Goal: Task Accomplishment & Management: Use online tool/utility

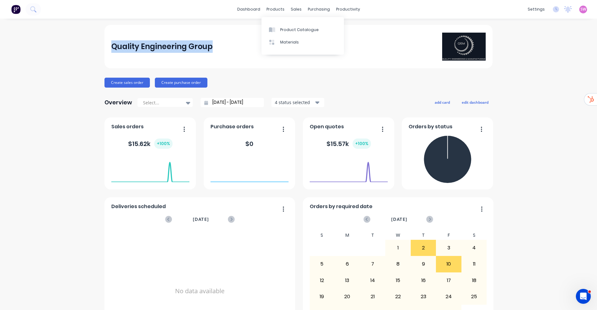
drag, startPoint x: 248, startPoint y: 9, endPoint x: 597, endPoint y: 43, distance: 351.0
click at [248, 9] on link "dashboard" at bounding box center [248, 9] width 29 height 9
click at [579, 5] on div "settings No new notifications Mark all as read You have no notifications SW Qua…" at bounding box center [561, 9] width 72 height 9
click at [581, 8] on span "SW" at bounding box center [584, 10] width 6 height 6
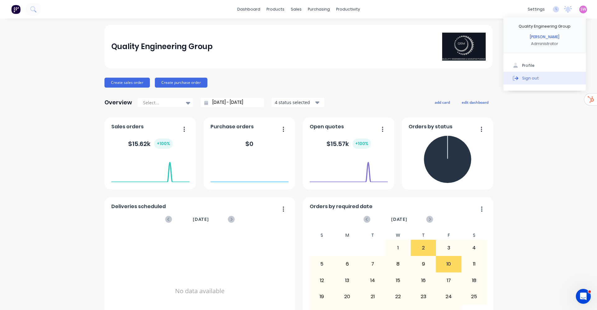
click at [529, 74] on button "Sign out" at bounding box center [545, 78] width 82 height 12
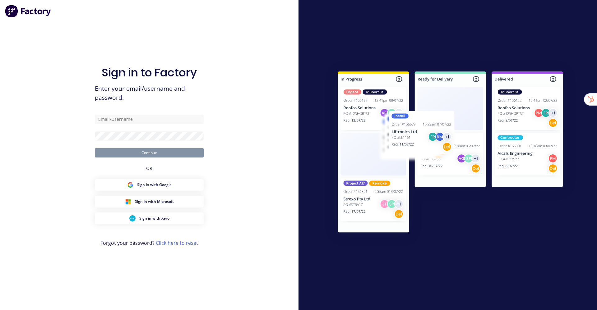
type input "stuart@factory.app"
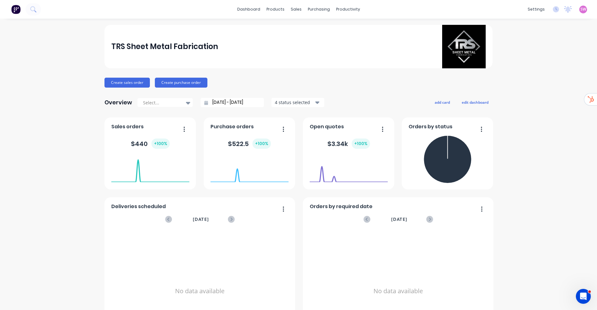
click at [247, 9] on link "dashboard" at bounding box center [248, 9] width 29 height 9
click at [289, 29] on div "Product Catalogue" at bounding box center [299, 30] width 39 height 6
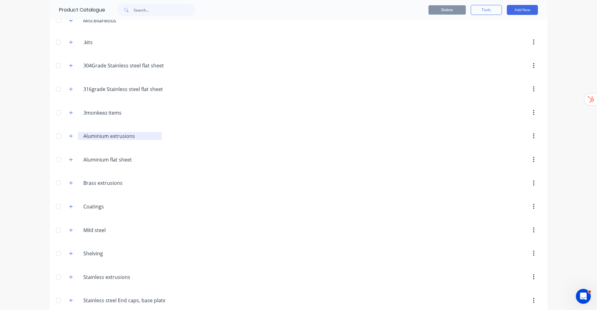
scroll to position [40, 0]
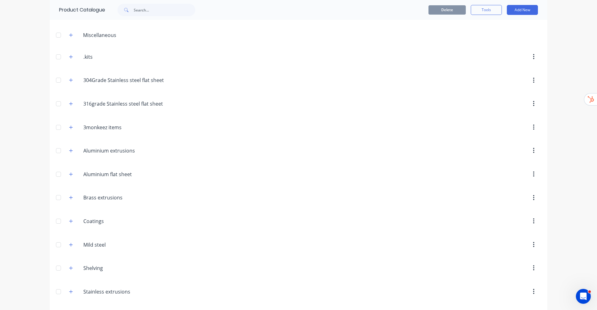
click at [67, 175] on button "button" at bounding box center [71, 174] width 8 height 8
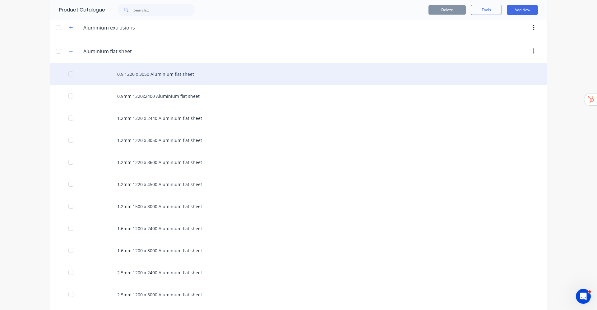
scroll to position [227, 0]
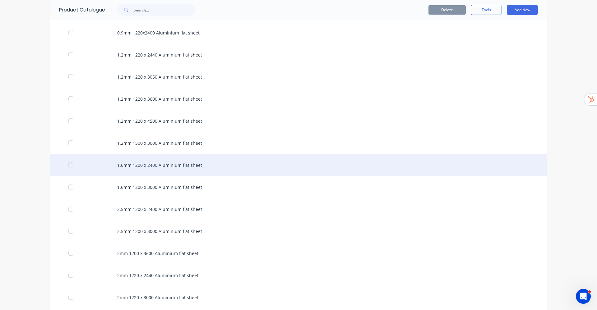
click at [189, 167] on div "1.6mm 1200 x 2400 Aluminium flat sheet" at bounding box center [299, 165] width 498 height 22
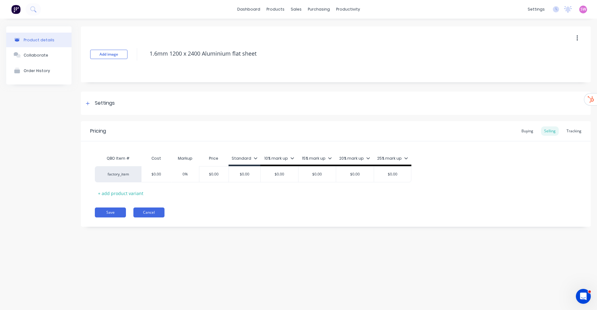
click at [151, 208] on button "Cancel" at bounding box center [148, 213] width 31 height 10
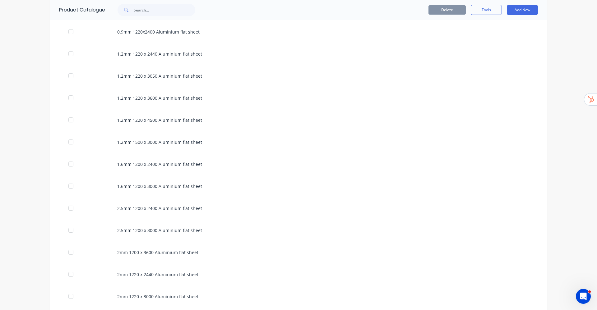
scroll to position [420, 0]
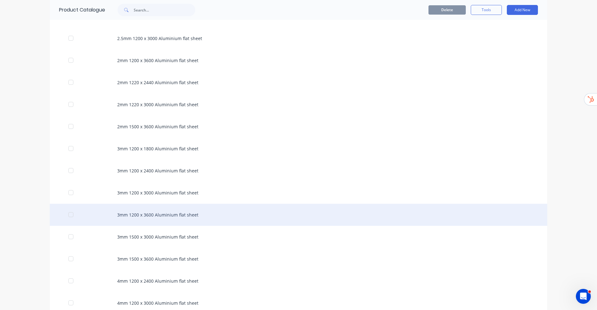
click at [146, 207] on div "3mm 1200 x 3600 Aluminium flat sheet" at bounding box center [299, 215] width 498 height 22
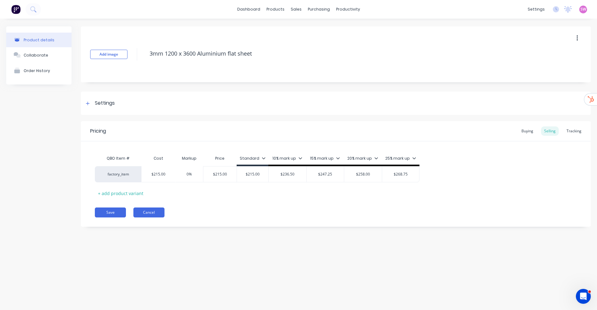
click at [161, 211] on button "Cancel" at bounding box center [148, 213] width 31 height 10
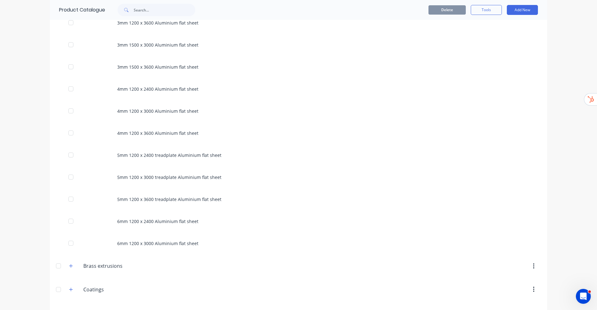
scroll to position [727, 0]
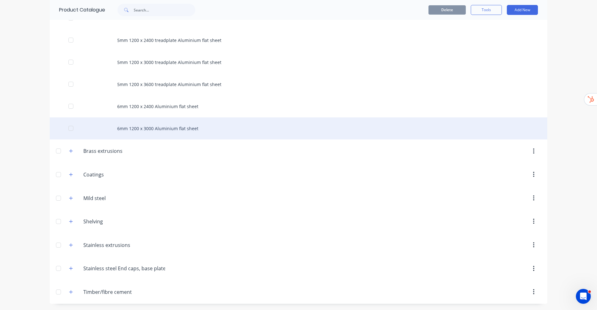
click at [161, 123] on div "6mm 1200 x 3000 Aluminium flat sheet" at bounding box center [299, 129] width 498 height 22
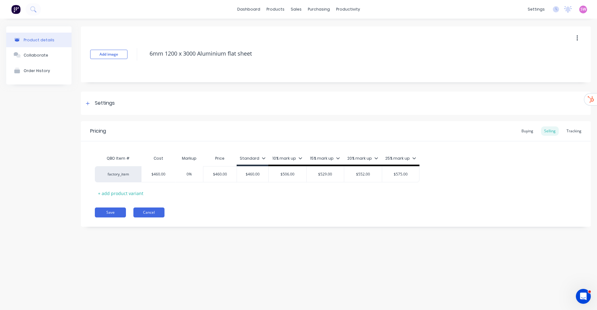
click at [157, 209] on button "Cancel" at bounding box center [148, 213] width 31 height 10
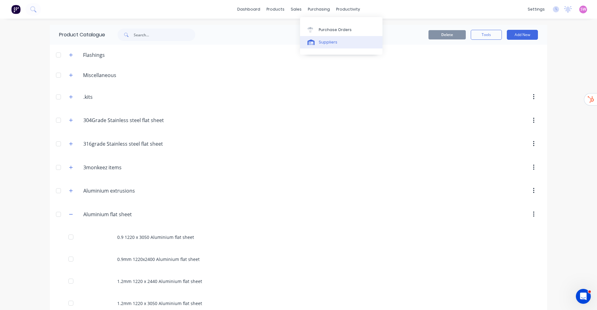
click at [326, 44] on div "Suppliers" at bounding box center [328, 43] width 19 height 6
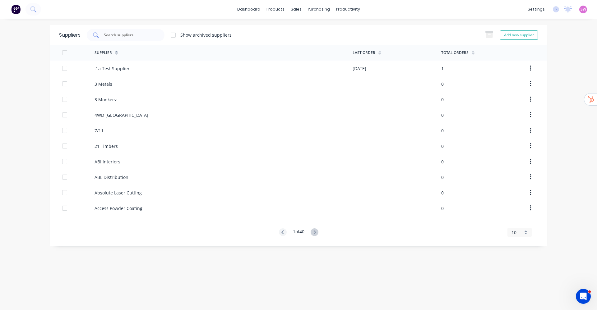
click at [142, 32] on input "text" at bounding box center [129, 35] width 52 height 6
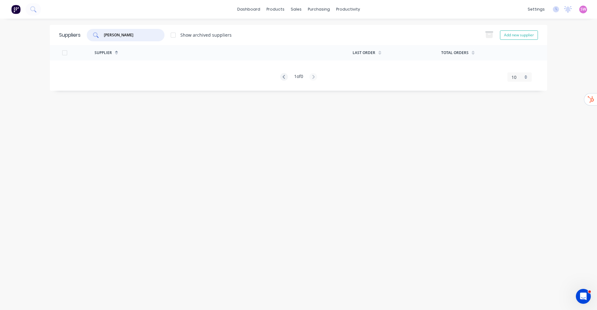
drag, startPoint x: 136, startPoint y: 37, endPoint x: 64, endPoint y: 34, distance: 72.3
click at [64, 34] on div "Suppliers mallo Show archived suppliers Add new supplier" at bounding box center [299, 35] width 498 height 20
type input "max"
click at [288, 27] on div "Product Catalogue" at bounding box center [303, 30] width 39 height 6
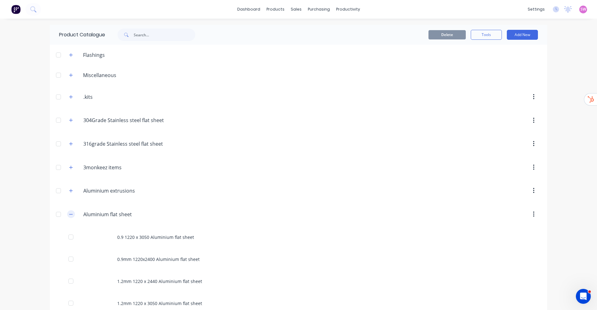
click at [69, 215] on icon "button" at bounding box center [71, 214] width 4 height 4
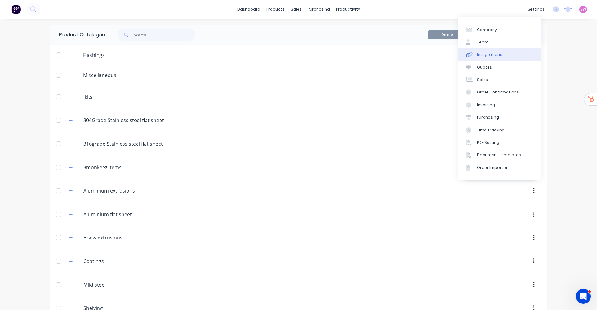
click at [505, 52] on link "Integrations" at bounding box center [500, 55] width 82 height 12
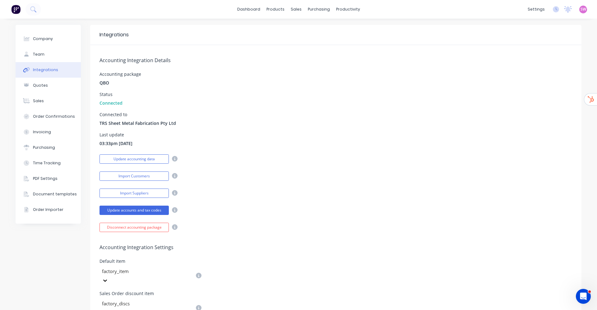
click at [264, 156] on div "Update accounting data" at bounding box center [336, 158] width 473 height 11
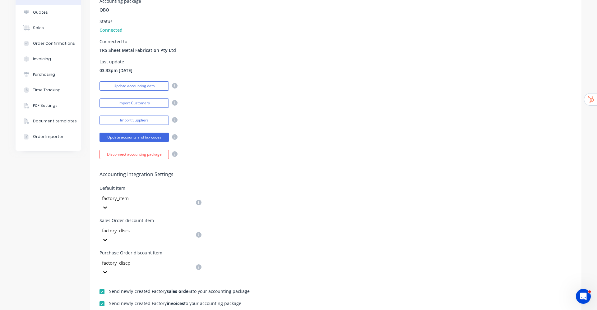
scroll to position [140, 0]
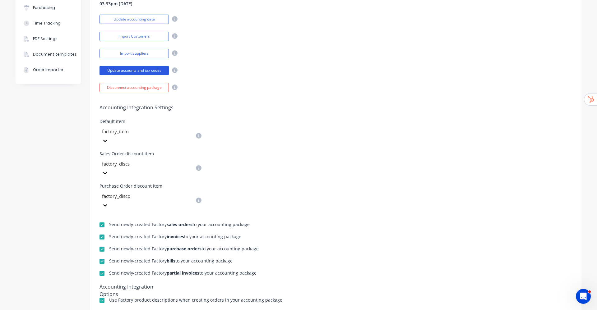
click at [132, 73] on button "Update accounts and tax codes" at bounding box center [134, 70] width 69 height 9
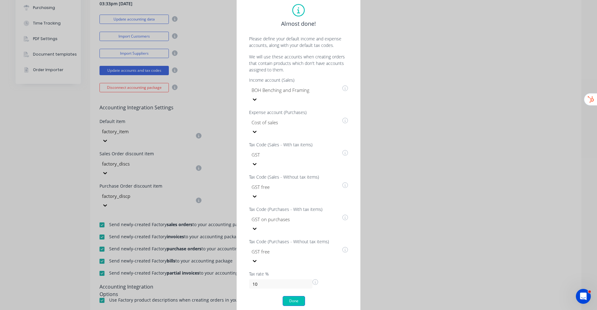
click at [295, 296] on button "Done" at bounding box center [294, 301] width 22 height 10
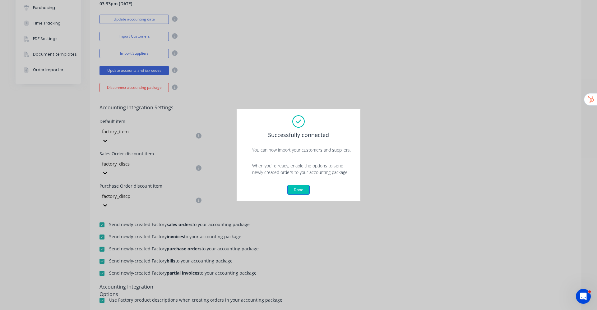
click at [297, 193] on button "Done" at bounding box center [298, 190] width 22 height 10
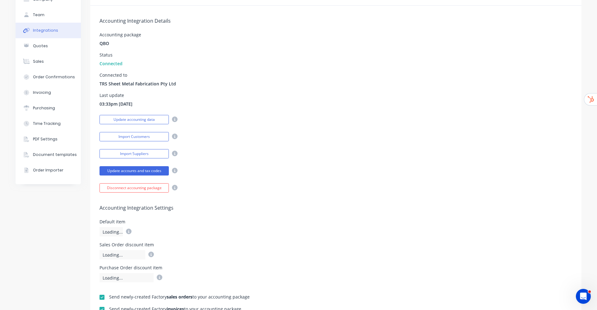
scroll to position [0, 0]
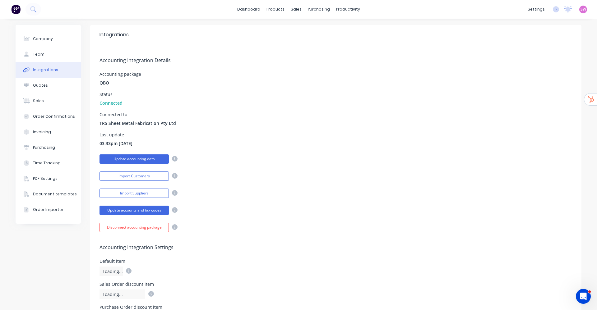
click at [142, 160] on button "Update accounting data" at bounding box center [134, 159] width 69 height 9
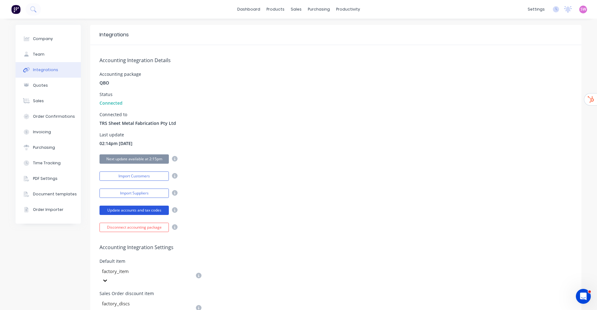
click at [140, 210] on button "Update accounts and tax codes" at bounding box center [134, 210] width 69 height 9
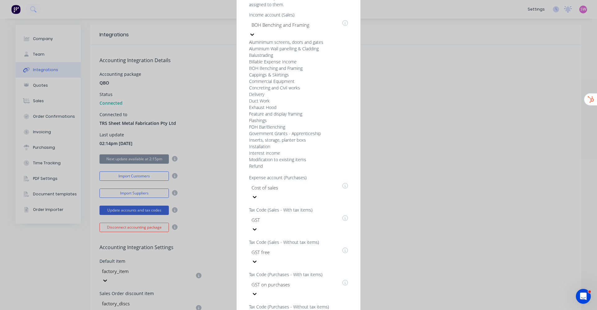
click at [295, 29] on div at bounding box center [296, 25] width 90 height 8
click at [304, 78] on div "Almost done! Please define your default income and expense accounts, along with…" at bounding box center [298, 155] width 111 height 433
click at [333, 29] on div at bounding box center [296, 25] width 90 height 8
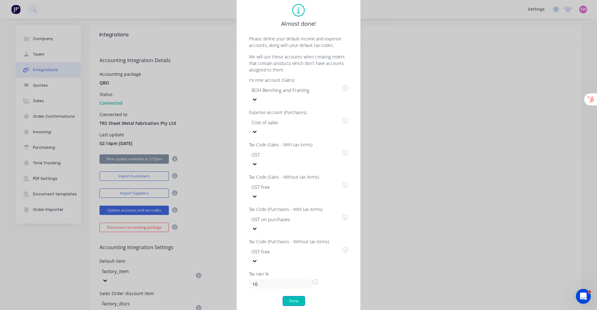
click at [289, 296] on button "Done" at bounding box center [294, 301] width 22 height 10
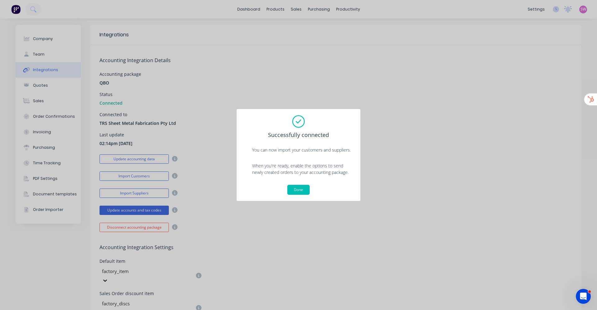
click at [301, 189] on button "Done" at bounding box center [298, 190] width 22 height 10
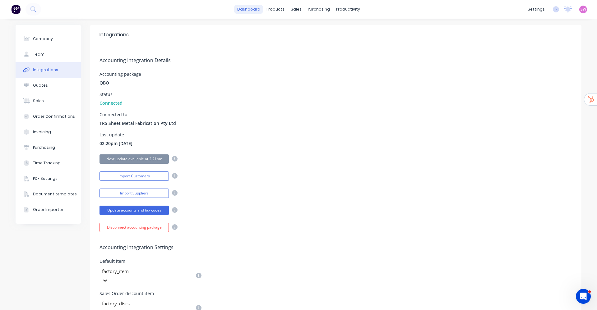
click at [242, 10] on link "dashboard" at bounding box center [248, 9] width 29 height 9
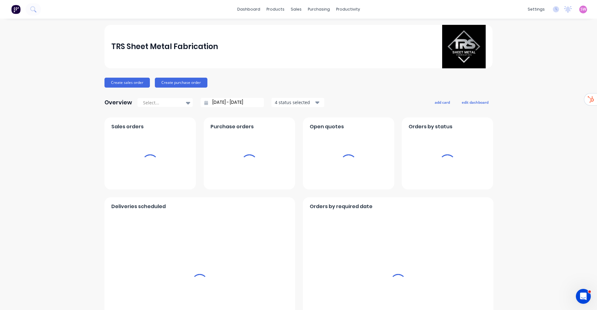
click at [581, 10] on span "SW" at bounding box center [584, 10] width 6 height 6
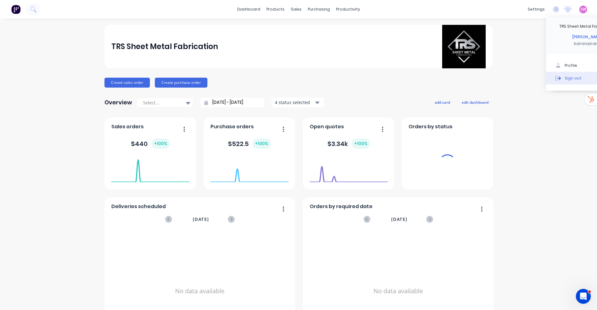
click at [565, 76] on div "Sign out" at bounding box center [573, 78] width 17 height 6
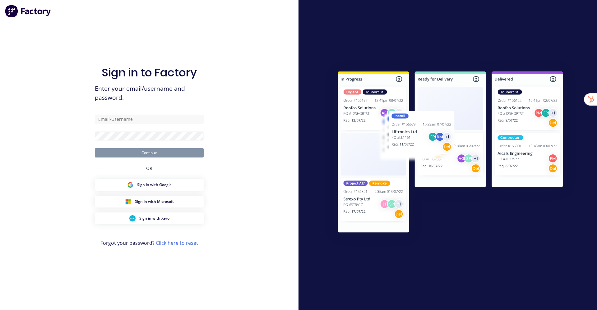
type input "[EMAIL_ADDRESS][DOMAIN_NAME]"
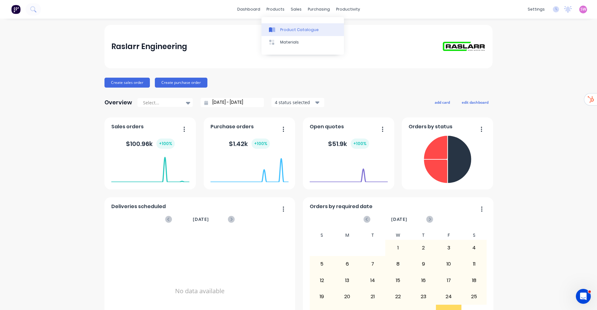
click at [290, 25] on link "Product Catalogue" at bounding box center [303, 29] width 82 height 12
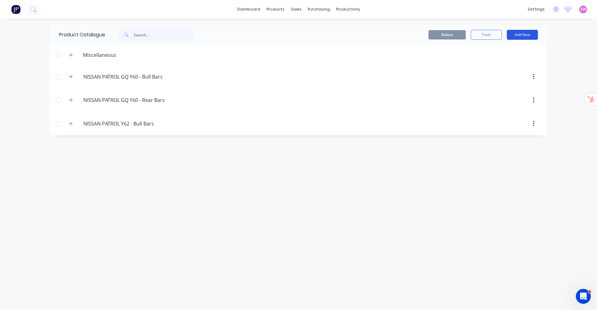
click at [529, 33] on button "Add New" at bounding box center [522, 35] width 31 height 10
click at [508, 64] on div "Product" at bounding box center [509, 63] width 48 height 9
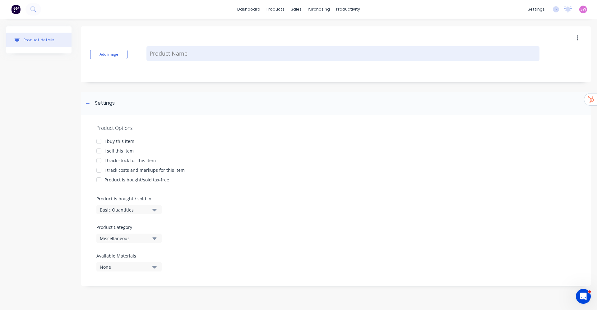
click at [169, 58] on textarea at bounding box center [343, 53] width 393 height 15
paste textarea "LEDFOG-ST6041"
type textarea "x"
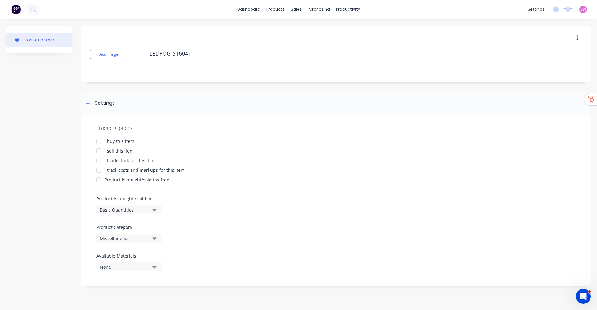
type textarea "LEDFOG-ST6041"
type textarea "x"
type textarea "LEDFOG-ST6041"
drag, startPoint x: 117, startPoint y: 136, endPoint x: 116, endPoint y: 139, distance: 3.1
click at [117, 136] on div "Product Options I buy this item I sell this item I track stock for this item I …" at bounding box center [336, 200] width 510 height 171
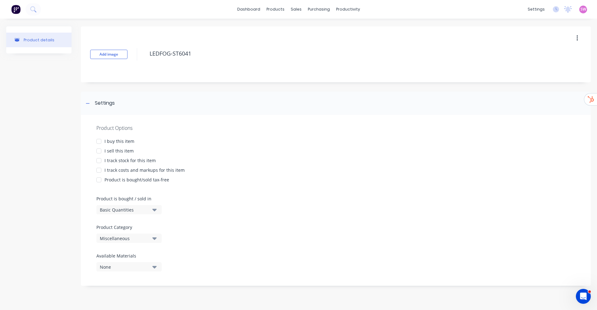
click at [116, 142] on div "I buy this item" at bounding box center [120, 141] width 30 height 7
click at [118, 150] on div "I sell this item" at bounding box center [119, 151] width 29 height 7
click at [119, 157] on div "I track stock for this item" at bounding box center [130, 160] width 51 height 7
click at [122, 167] on div "I track costs and markups for this item" at bounding box center [145, 170] width 80 height 7
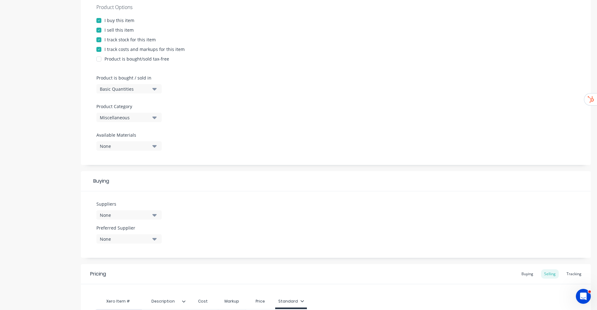
scroll to position [198, 0]
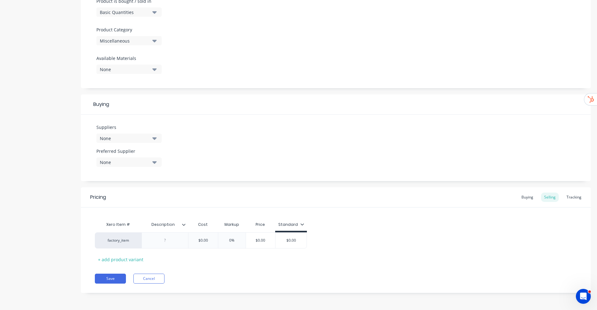
click at [136, 38] on div "Miscellaneous" at bounding box center [125, 41] width 50 height 7
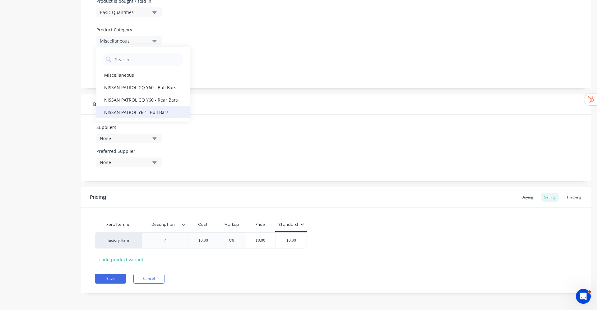
click at [159, 115] on div "NISSAN PATROL Y62 - Bull Bars" at bounding box center [142, 112] width 93 height 12
type textarea "x"
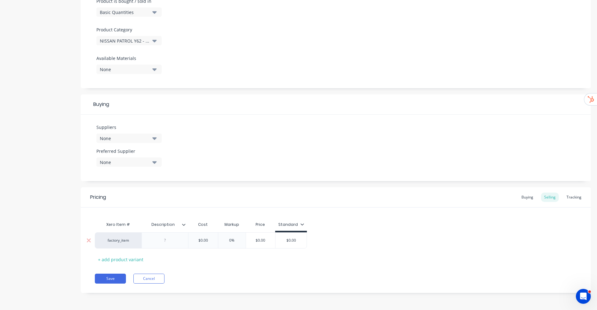
click at [166, 242] on div at bounding box center [165, 241] width 31 height 8
paste div
click at [185, 241] on div "Stedi Fog Light -" at bounding box center [167, 241] width 37 height 8
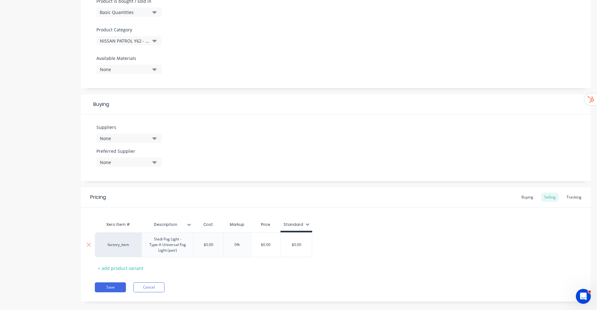
type textarea "x"
type input "$0.00"
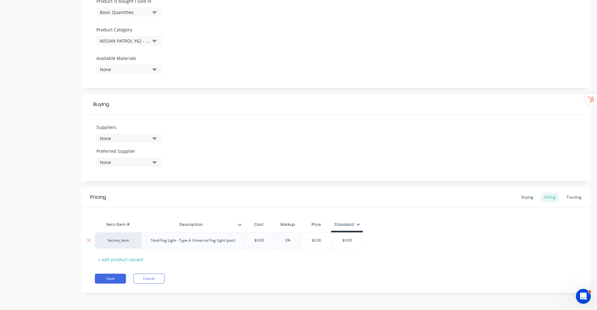
drag, startPoint x: 206, startPoint y: 247, endPoint x: 233, endPoint y: 247, distance: 27.4
click at [233, 247] on div "factory_item Stedi Fog Light - Type-A Universal Fog Light (pair) $0.00 $0.00 0%…" at bounding box center [229, 241] width 268 height 16
drag, startPoint x: 254, startPoint y: 242, endPoint x: 282, endPoint y: 245, distance: 27.5
click at [282, 245] on div "factory_item Stedi Fog Light - Type-A Universal Fog Light (pair) $0.00 $0.00 0%…" at bounding box center [229, 241] width 268 height 16
type textarea "x"
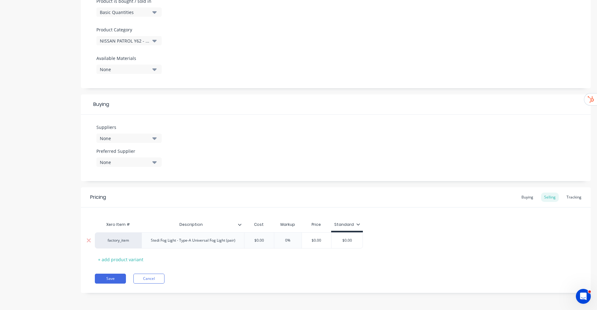
type input "1"
type textarea "x"
type input "16"
type textarea "x"
type input "160"
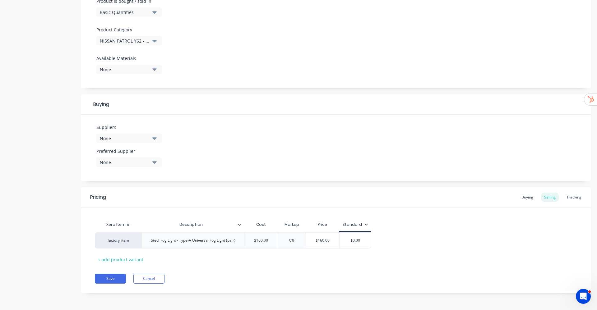
click at [436, 227] on div "Xero Item # Description Cost Markup Price Standard factory_item Stedi Fog Light…" at bounding box center [336, 242] width 482 height 46
type input "$0.00"
drag, startPoint x: 347, startPoint y: 241, endPoint x: 426, endPoint y: 243, distance: 78.7
click at [414, 242] on div "factory_item Stedi Fog Light - Type-A Universal Fog Light (pair) $160.00 160 0%…" at bounding box center [336, 241] width 482 height 16
type textarea "x"
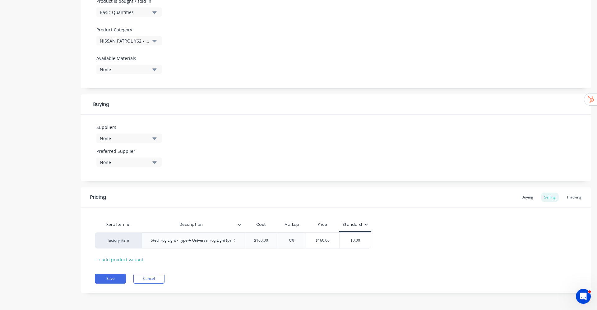
type input "1"
type textarea "x"
type input "16"
type textarea "x"
type input "160"
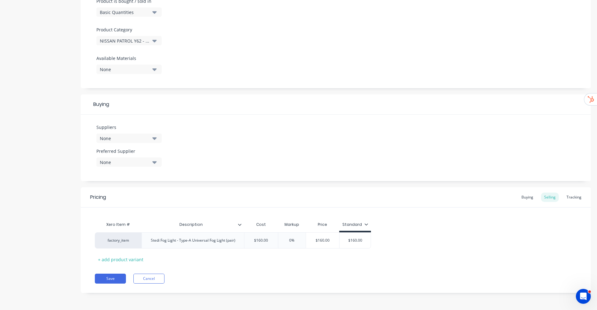
click at [442, 245] on div "factory_item Stedi Fog Light - Type-A Universal Fog Light (pair) $160.00 160 0%…" at bounding box center [336, 241] width 482 height 16
click at [528, 192] on div "Pricing Buying Selling Tracking" at bounding box center [336, 198] width 510 height 20
click at [110, 275] on button "Save" at bounding box center [110, 279] width 31 height 10
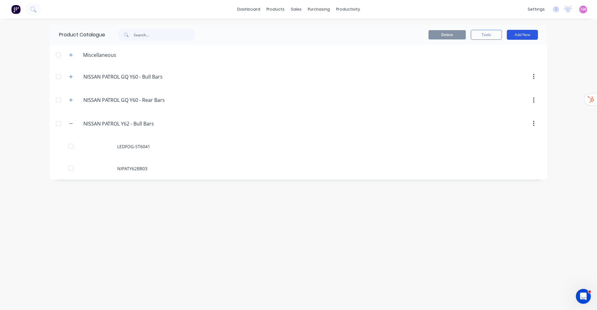
click at [531, 39] on button "Add New" at bounding box center [522, 35] width 31 height 10
click at [509, 64] on div "Product" at bounding box center [509, 63] width 48 height 9
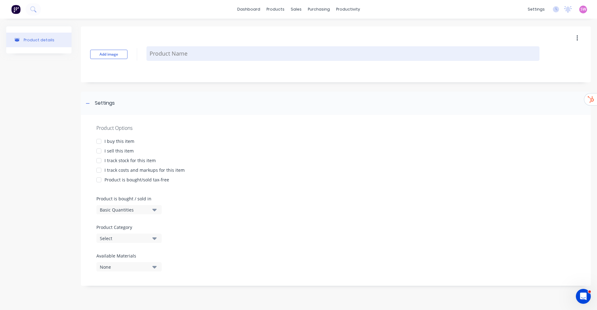
click at [161, 54] on textarea at bounding box center [343, 53] width 393 height 15
paste textarea "LEDST3K-20L"
type textarea "x"
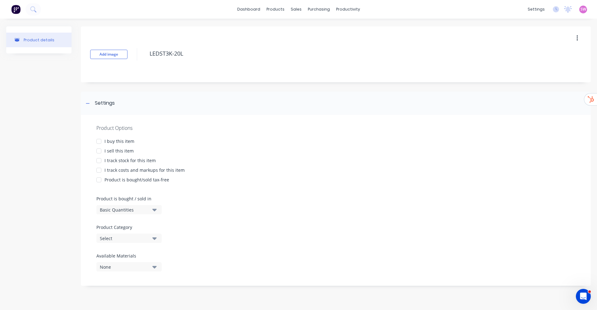
type textarea "LEDST3K-20L"
type textarea "x"
type textarea "LEDST3K-20L"
click at [112, 140] on div "I buy this item" at bounding box center [120, 141] width 30 height 7
click at [114, 148] on div "I sell this item" at bounding box center [119, 151] width 29 height 7
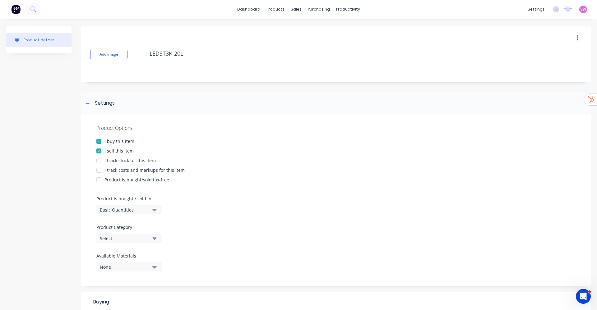
click at [114, 158] on div "I track stock for this item" at bounding box center [130, 160] width 51 height 7
click at [113, 169] on div "I track costs and markups for this item" at bounding box center [145, 170] width 80 height 7
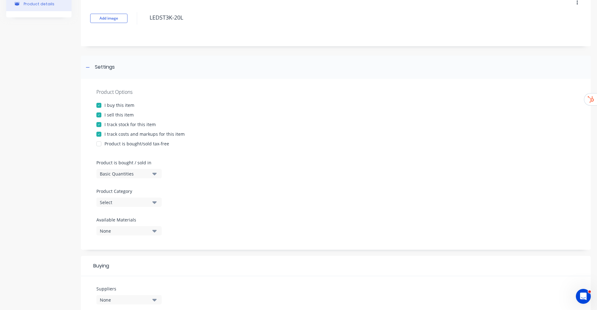
scroll to position [93, 0]
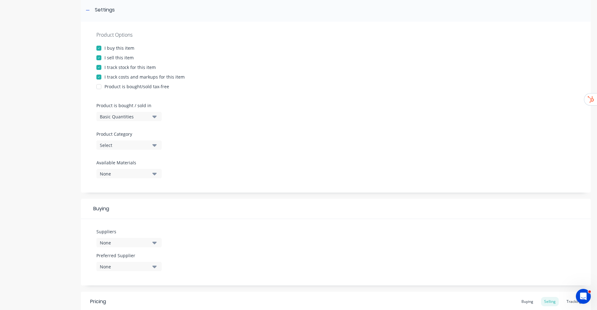
click at [150, 148] on button "Select" at bounding box center [128, 145] width 65 height 9
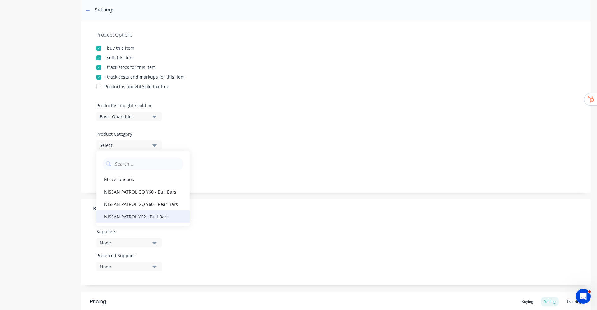
click at [165, 217] on div "NISSAN PATROL Y62 - Bull Bars" at bounding box center [142, 217] width 93 height 12
type textarea "x"
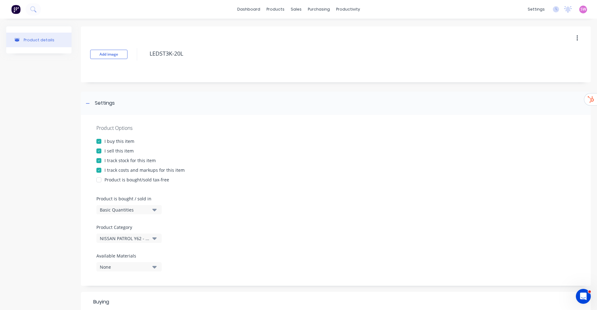
scroll to position [198, 0]
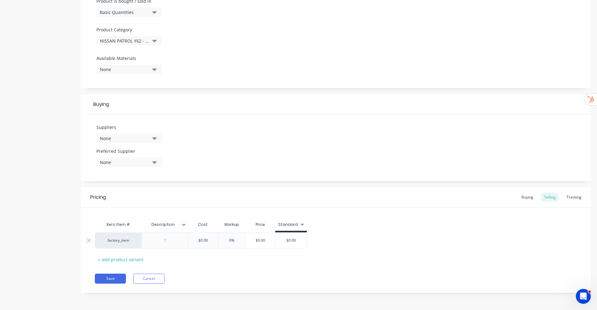
click at [163, 240] on div at bounding box center [165, 241] width 31 height 8
paste div
click at [188, 243] on div "Stedi Light Bar -" at bounding box center [168, 241] width 52 height 16
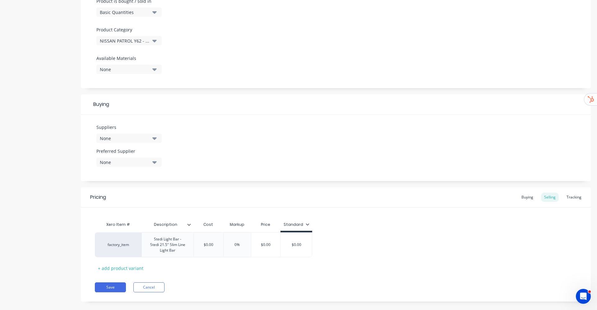
type textarea "x"
click at [384, 241] on div "factory_item Stedi Light Bar - Stedi 21.5" Slim Line Light Bar $0.00 0% $0.00 $…" at bounding box center [336, 245] width 482 height 25
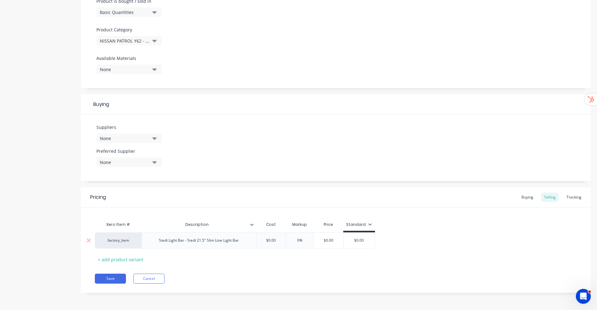
type input "$0.00"
drag, startPoint x: 279, startPoint y: 240, endPoint x: 247, endPoint y: 240, distance: 32.0
click at [247, 240] on div "factory_item Stedi Light Bar - Stedi 21.5" Slim Line Light Bar $0.00 $0.00 0% $…" at bounding box center [235, 241] width 280 height 16
type textarea "x"
type input "2"
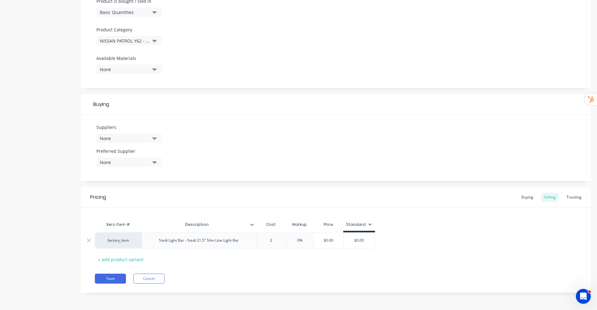
type textarea "x"
type input "21"
type textarea "x"
type input "219"
type input "$0.00"
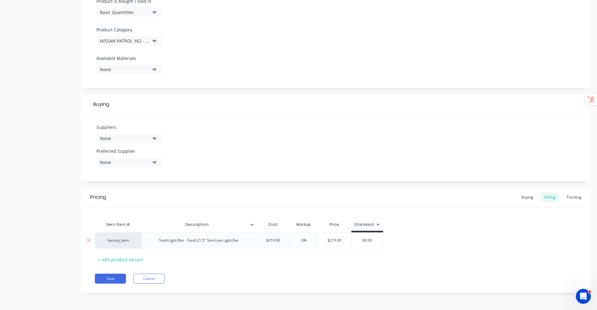
drag, startPoint x: 379, startPoint y: 239, endPoint x: 335, endPoint y: 239, distance: 43.6
click at [334, 239] on div "factory_item Stedi Light Bar - Stedi 21.5" Slim Line Light Bar $219.00 219 0% $…" at bounding box center [239, 241] width 288 height 16
type textarea "x"
type input "2"
type textarea "x"
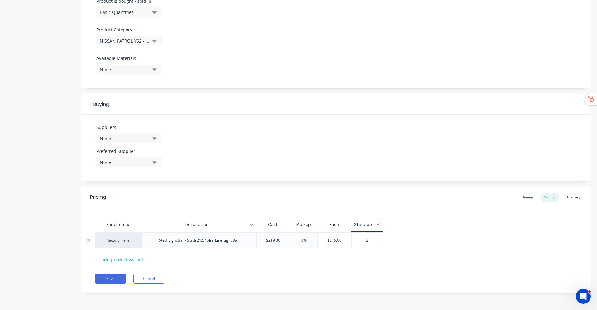
type input "21"
type textarea "x"
type input "219"
click at [440, 222] on div "Xero Item # Description Cost Markup Price Standard factory_item Stedi Light Bar…" at bounding box center [336, 242] width 482 height 46
click at [114, 278] on button "Save" at bounding box center [110, 279] width 31 height 10
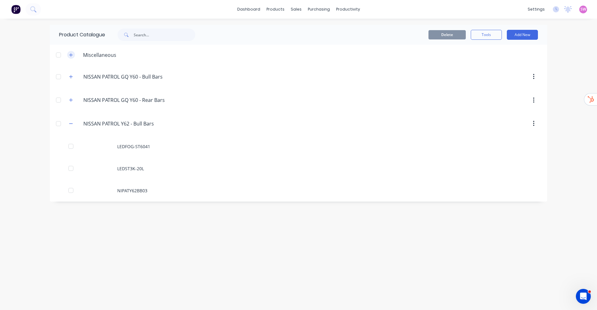
click at [67, 55] on button "button" at bounding box center [71, 55] width 8 height 8
drag, startPoint x: 522, startPoint y: 35, endPoint x: 522, endPoint y: 42, distance: 7.5
click at [522, 35] on button "Add New" at bounding box center [522, 35] width 31 height 10
click at [509, 65] on div "Product" at bounding box center [509, 63] width 48 height 9
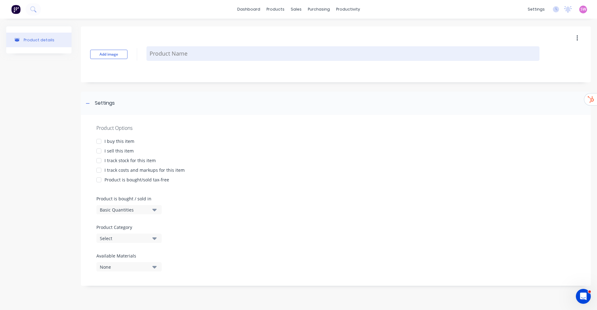
click at [259, 54] on textarea at bounding box center [343, 53] width 393 height 15
paste textarea "STEDY62PPK"
type textarea "x"
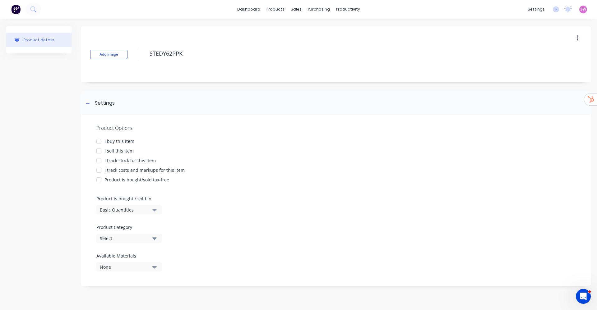
type textarea "STEDY62PPK"
type textarea "x"
type textarea "STEDY62PPK"
click at [125, 143] on div "I buy this item" at bounding box center [120, 141] width 30 height 7
click at [122, 152] on div "I sell this item" at bounding box center [119, 151] width 29 height 7
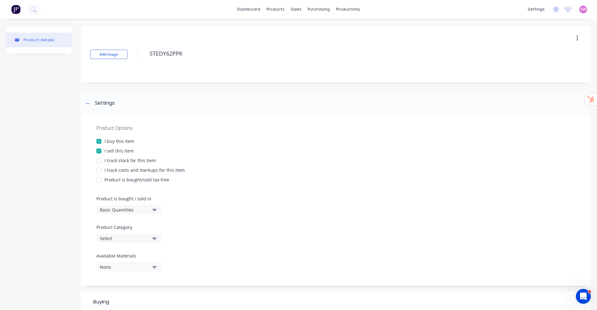
click at [122, 161] on div "I track stock for this item" at bounding box center [130, 160] width 51 height 7
click at [123, 170] on div "I track costs and markups for this item" at bounding box center [145, 170] width 80 height 7
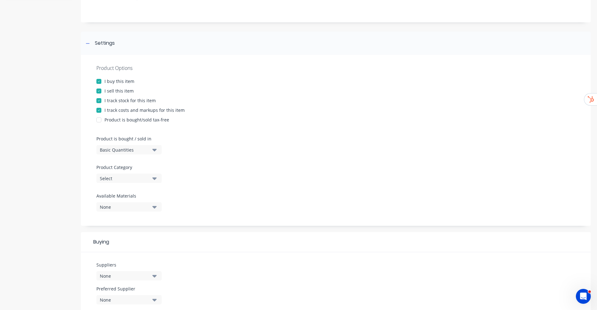
scroll to position [140, 0]
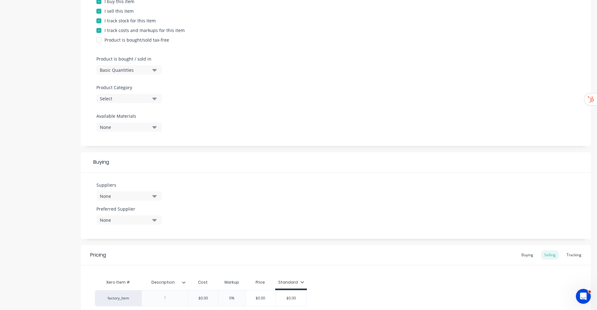
click at [137, 100] on div "Select" at bounding box center [125, 99] width 50 height 7
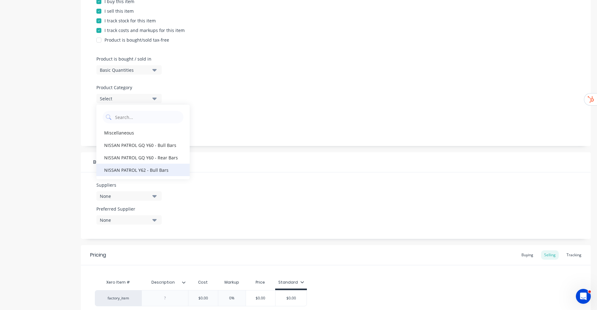
click at [138, 170] on div "NISSAN PATROL Y62 - Bull Bars" at bounding box center [142, 170] width 93 height 12
type textarea "x"
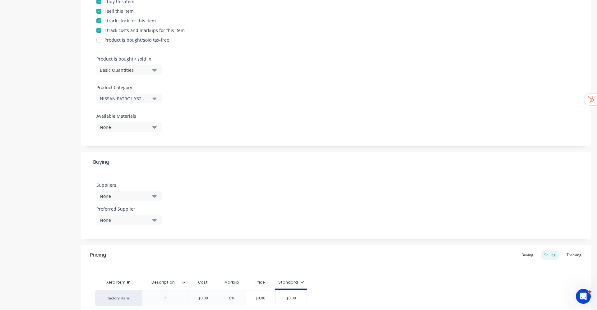
click at [280, 188] on div "Suppliers None Preferred Supplier None No options..." at bounding box center [336, 206] width 510 height 67
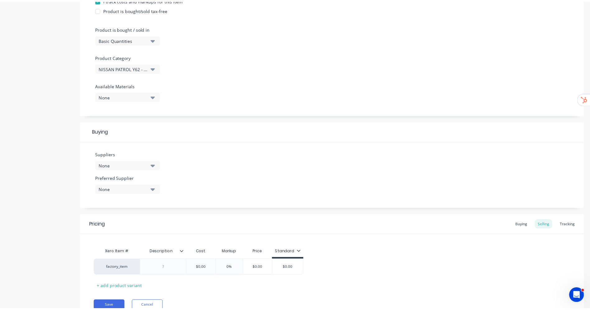
scroll to position [198, 0]
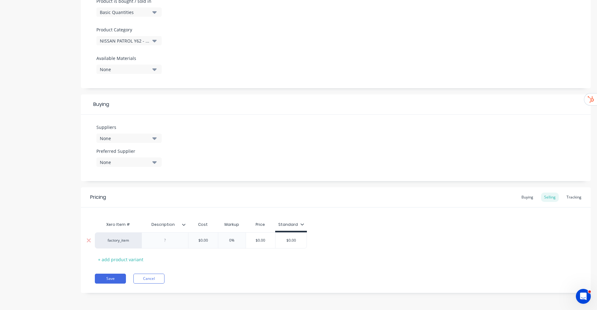
click at [171, 236] on div at bounding box center [165, 241] width 47 height 16
click at [168, 242] on div at bounding box center [165, 241] width 31 height 8
paste div
click at [205, 240] on div "Light Bar Plug & Play Kit -" at bounding box center [178, 241] width 72 height 16
click at [206, 242] on div "Light Bar Plug & Play Kit -" at bounding box center [178, 241] width 72 height 16
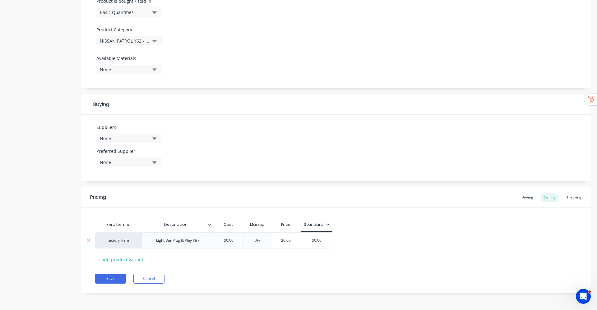
click at [203, 243] on div "Light Bar Plug & Play Kit -" at bounding box center [177, 241] width 53 height 8
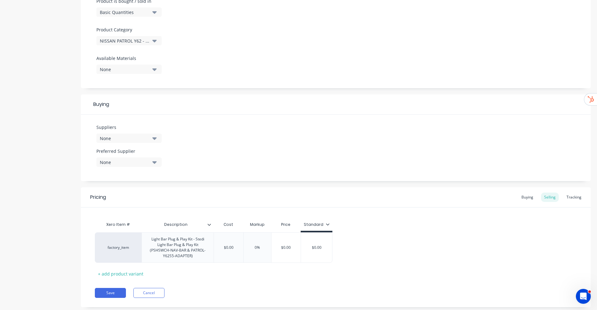
type textarea "x"
click at [422, 235] on div "factory_item Light Bar Plug & Play Kit - Stedi Light Bar Plug & Play Kit (PSHSW…" at bounding box center [336, 248] width 482 height 30
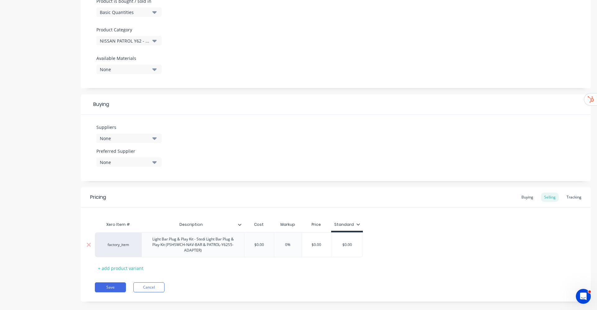
type input "$0.00"
drag, startPoint x: 268, startPoint y: 247, endPoint x: 249, endPoint y: 246, distance: 19.6
click at [250, 246] on input "$0.00" at bounding box center [259, 245] width 31 height 6
type textarea "x"
type input "6"
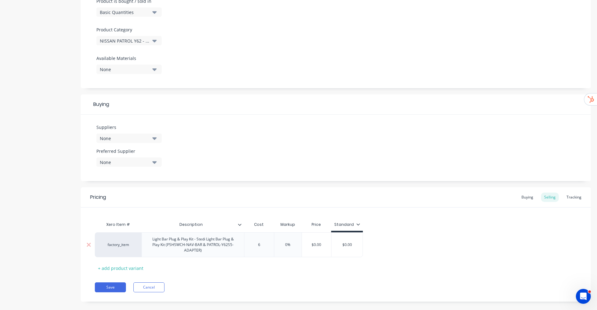
type textarea "x"
type input "61"
type input "$0.00"
drag, startPoint x: 363, startPoint y: 247, endPoint x: 341, endPoint y: 250, distance: 22.0
click at [342, 250] on div "$0.00 $0.00" at bounding box center [351, 245] width 31 height 16
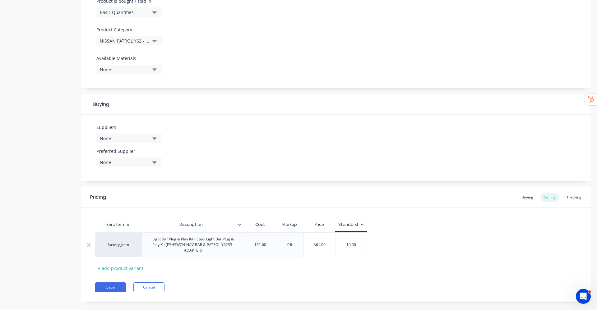
type textarea "x"
type input "6"
type textarea "x"
type input "61"
click at [416, 243] on div "factory_item Light Bar Plug & Play Kit - Stedi Light Bar Plug & Play Kit (PSHSW…" at bounding box center [336, 245] width 482 height 25
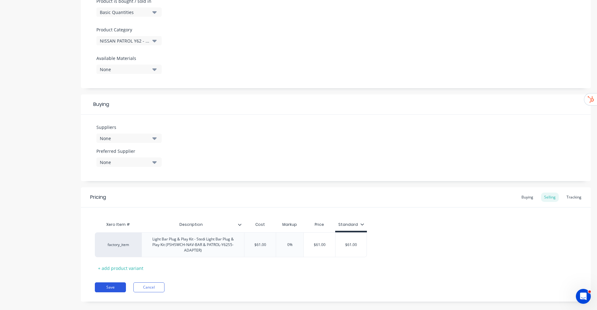
click at [110, 286] on button "Save" at bounding box center [110, 288] width 31 height 10
type textarea "x"
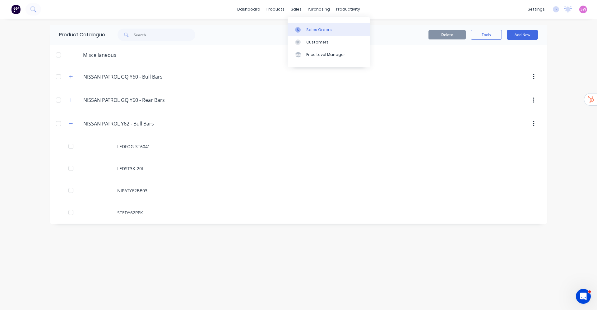
click at [316, 26] on link "Sales Orders" at bounding box center [329, 29] width 82 height 12
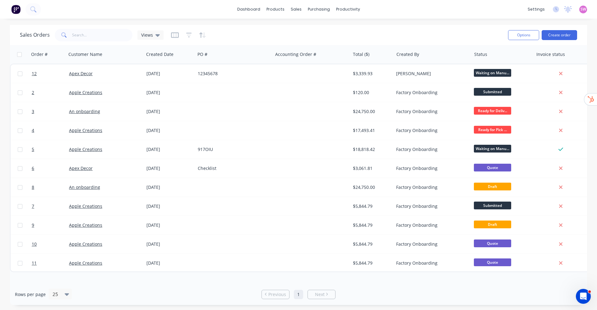
click at [569, 40] on div "Options Create order" at bounding box center [542, 34] width 72 height 15
click at [569, 35] on button "Create order" at bounding box center [559, 35] width 35 height 10
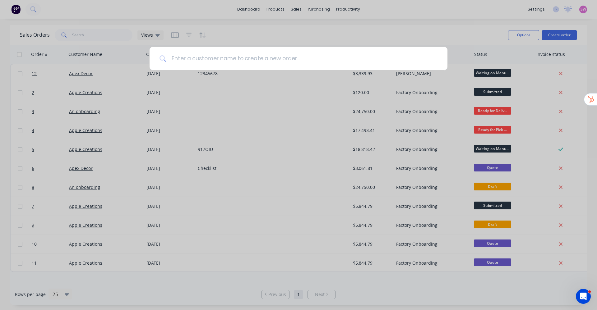
click at [219, 63] on input at bounding box center [301, 58] width 271 height 23
click at [354, 63] on input at bounding box center [301, 58] width 271 height 23
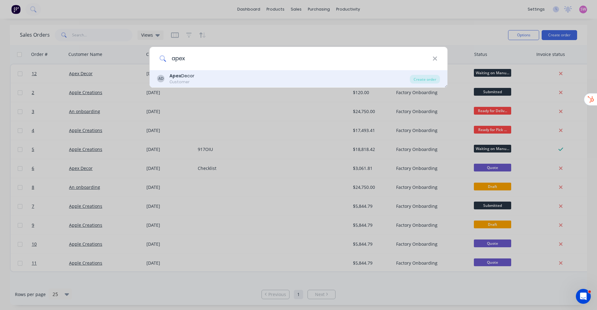
type input "apex"
click at [265, 79] on div "AD Apex Decor Customer" at bounding box center [283, 79] width 253 height 12
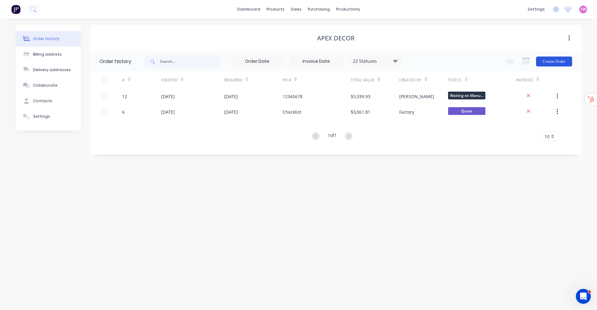
click at [563, 60] on button "Create Order" at bounding box center [554, 62] width 36 height 10
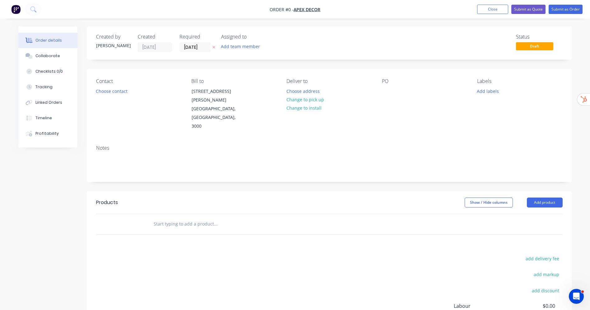
click at [205, 218] on input "text" at bounding box center [215, 224] width 124 height 12
paste input "NIPATY62BB03"
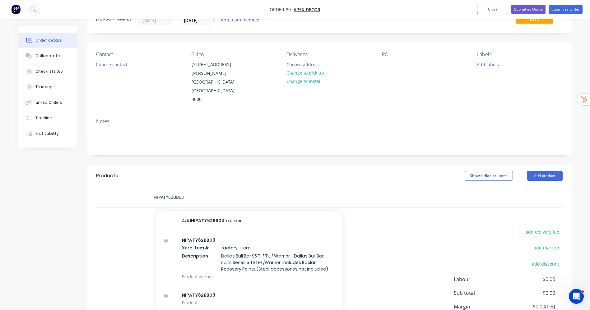
scroll to position [47, 0]
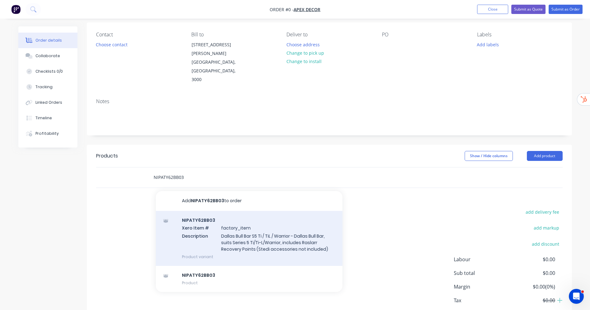
type input "NIPATY62BB03"
click at [284, 223] on div "NIPATY62BB03 Xero Item # factory_item Description Dallas Bull Bar S5 Ti / TiL /…" at bounding box center [249, 238] width 187 height 55
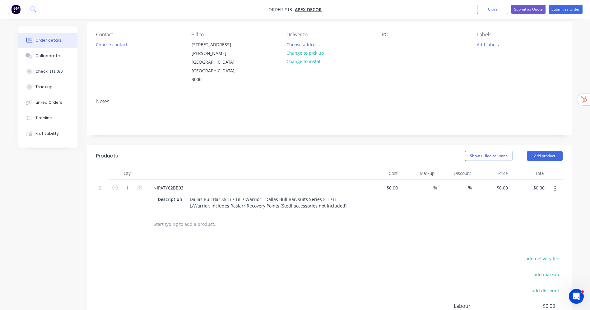
click at [552, 184] on button "button" at bounding box center [555, 189] width 15 height 11
click at [527, 238] on div "Delete" at bounding box center [533, 242] width 48 height 9
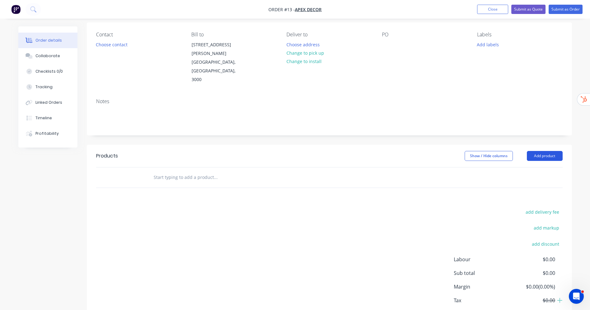
click at [542, 151] on button "Add product" at bounding box center [545, 156] width 36 height 10
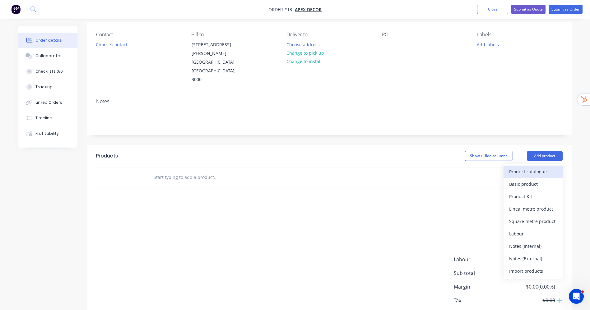
click at [533, 166] on button "Product catalogue" at bounding box center [533, 172] width 59 height 12
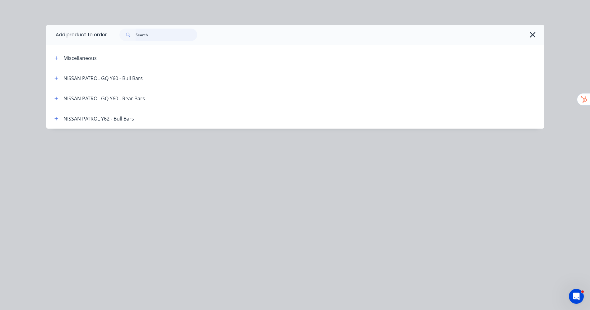
click at [168, 30] on input "text" at bounding box center [167, 35] width 62 height 12
paste input "NIPATY62BB03"
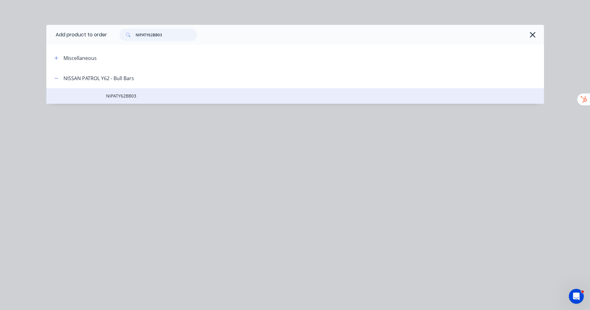
type input "NIPATY62BB03"
click at [116, 94] on span "NIPATY62BB03" at bounding box center [281, 96] width 350 height 7
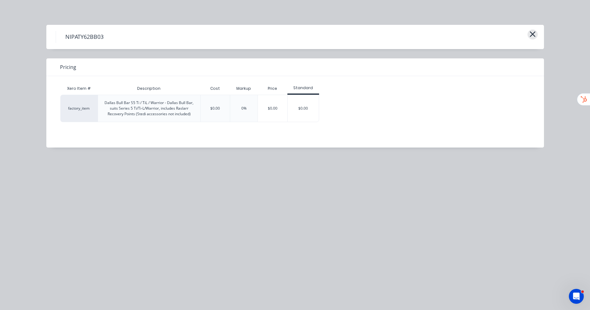
click at [533, 33] on icon "button" at bounding box center [532, 34] width 7 height 9
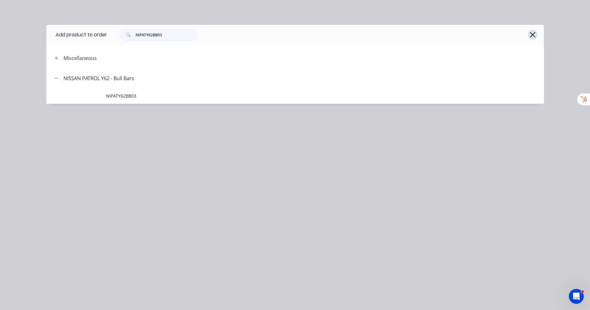
click at [532, 30] on button "button" at bounding box center [533, 35] width 10 height 10
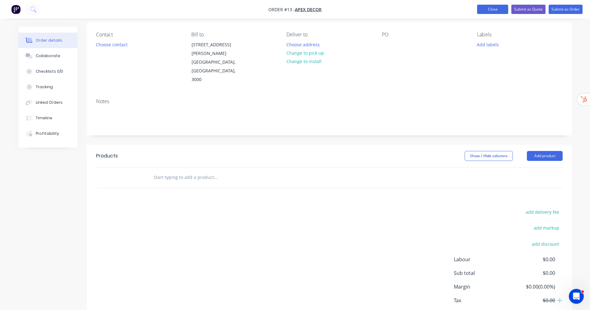
click at [497, 9] on button "Close" at bounding box center [492, 9] width 31 height 9
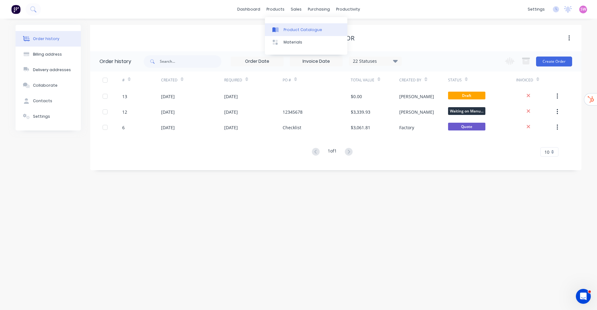
click at [290, 26] on link "Product Catalogue" at bounding box center [306, 29] width 82 height 12
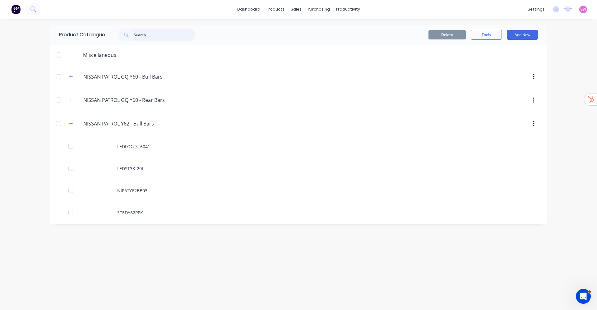
click at [175, 40] on input "text" at bounding box center [165, 35] width 62 height 12
paste input "NIPATY62BB03"
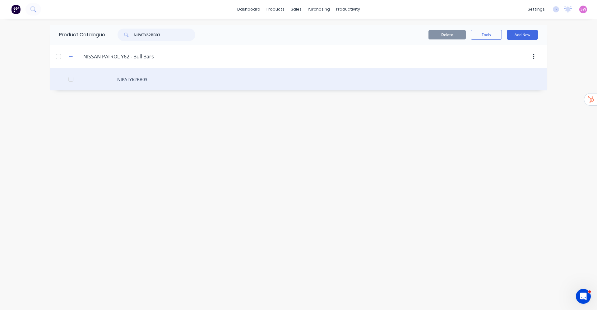
type input "NIPATY62BB03"
click at [141, 76] on div "NIPATY62BB03" at bounding box center [299, 79] width 498 height 22
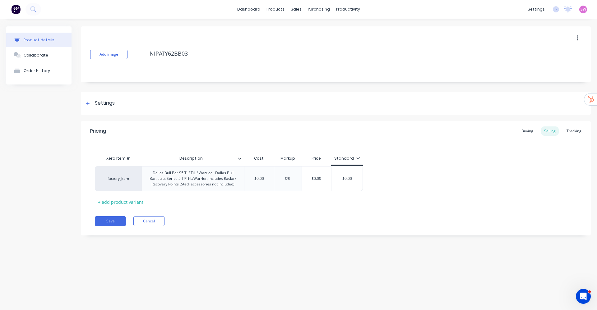
type textarea "x"
type input "$0.00"
drag, startPoint x: 266, startPoint y: 179, endPoint x: 224, endPoint y: 183, distance: 42.8
click at [233, 180] on div "factory_item Dallas Bull Bar S5 Ti / TiL / Warrior - Dallas Bull Bar, suits Ser…" at bounding box center [229, 178] width 268 height 25
type textarea "x"
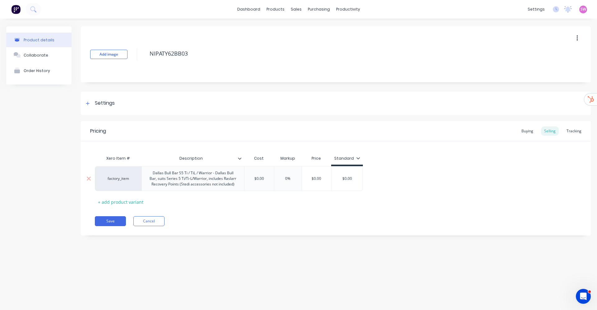
type input "3"
type textarea "x"
type input "39"
type textarea "x"
type input "390"
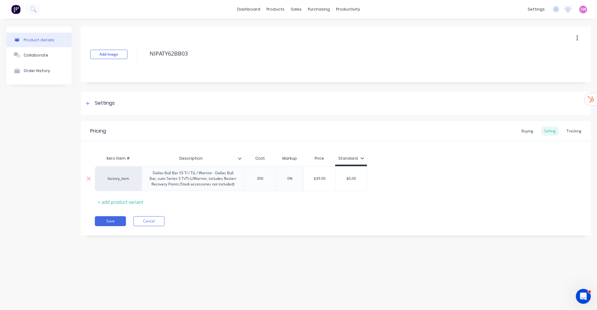
type textarea "x"
type input "3900"
type input "$0.00"
click at [369, 181] on input "$0.00" at bounding box center [359, 179] width 31 height 6
paste input "39"
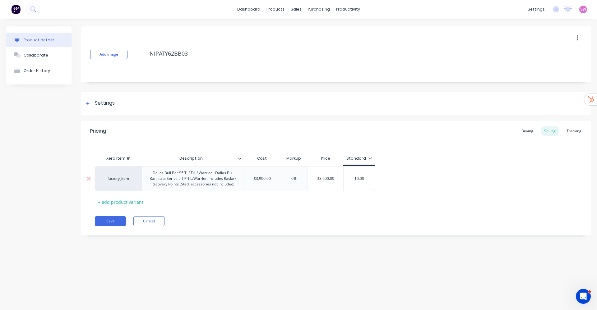
type textarea "x"
type input "3900"
click at [422, 185] on div "factory_item Dallas Bull Bar S5 Ti / TiL / Warrior - Dallas Bull Bar, suits Ser…" at bounding box center [336, 178] width 482 height 25
click at [111, 223] on button "Save" at bounding box center [110, 222] width 31 height 10
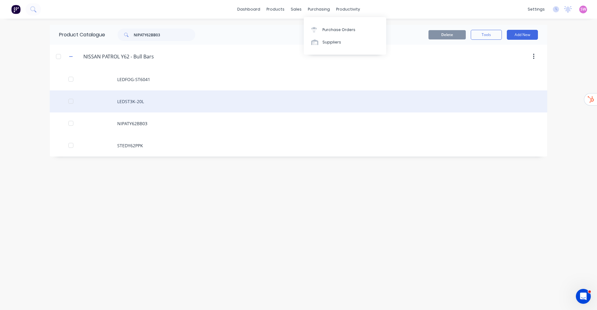
click at [137, 100] on div "LEDST3K-20L" at bounding box center [299, 102] width 498 height 22
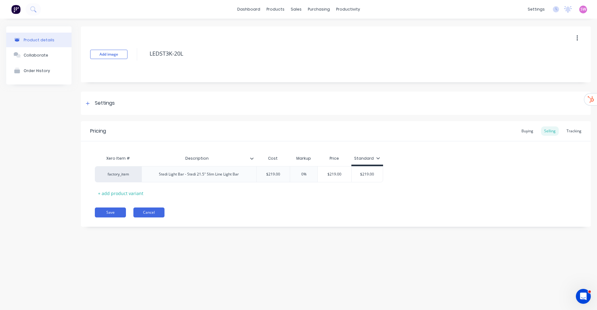
click at [160, 213] on button "Cancel" at bounding box center [148, 213] width 31 height 10
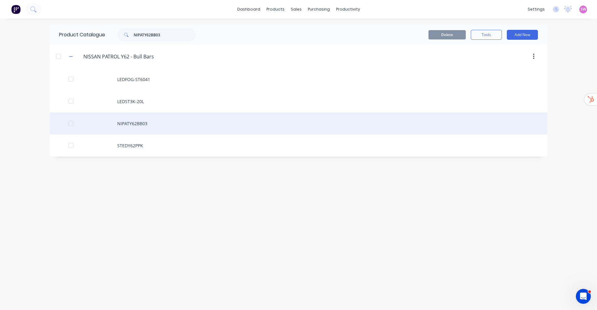
click at [144, 132] on div "NIPATY62BB03" at bounding box center [299, 124] width 498 height 22
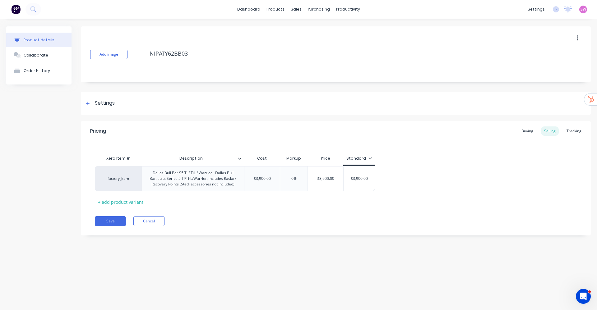
click at [165, 227] on div "Pricing Buying Selling Tracking Xero Item # Description Cost Markup Price Stand…" at bounding box center [336, 178] width 510 height 114
click at [154, 224] on button "Cancel" at bounding box center [148, 222] width 31 height 10
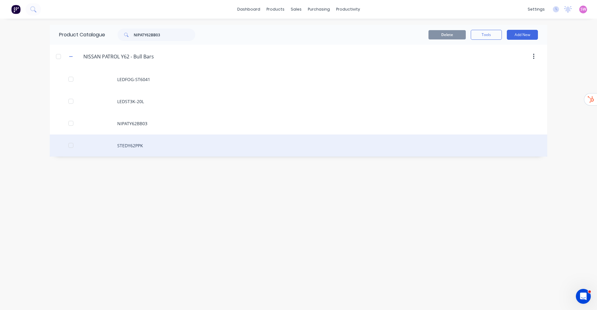
click at [146, 146] on div "STEDY62PPK" at bounding box center [299, 146] width 498 height 22
type textarea "x"
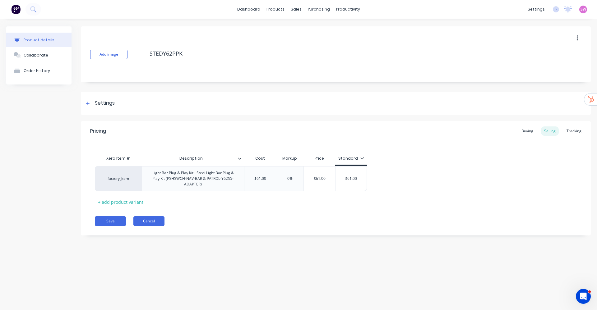
click at [148, 217] on button "Cancel" at bounding box center [148, 222] width 31 height 10
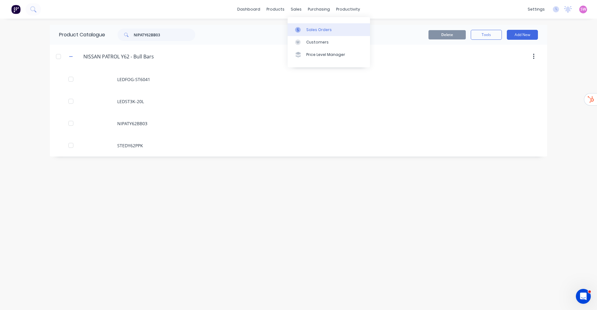
click at [318, 30] on div "Sales Orders" at bounding box center [319, 30] width 26 height 6
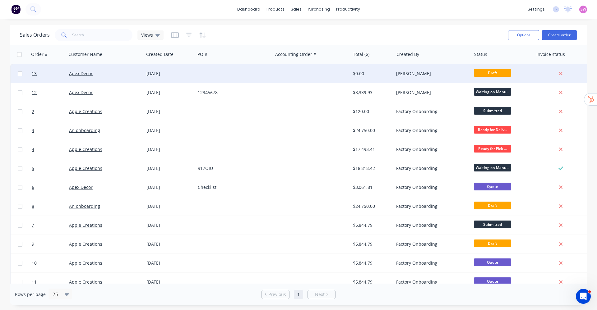
click at [331, 79] on div at bounding box center [311, 73] width 77 height 19
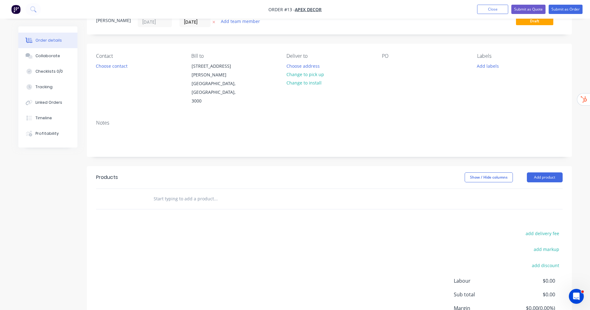
scroll to position [66, 0]
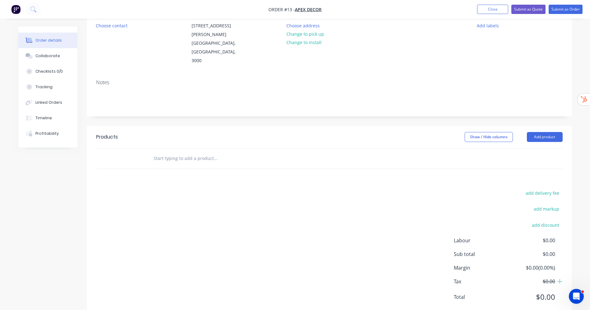
click at [169, 152] on input "text" at bounding box center [215, 158] width 124 height 12
paste input "NIPATY62BB03"
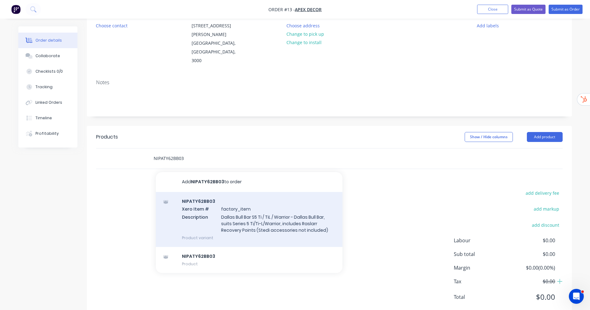
type input "NIPATY62BB03"
click at [276, 198] on div "NIPATY62BB03 Xero Item # factory_item Description Dallas Bull Bar S5 Ti / TiL /…" at bounding box center [249, 219] width 187 height 55
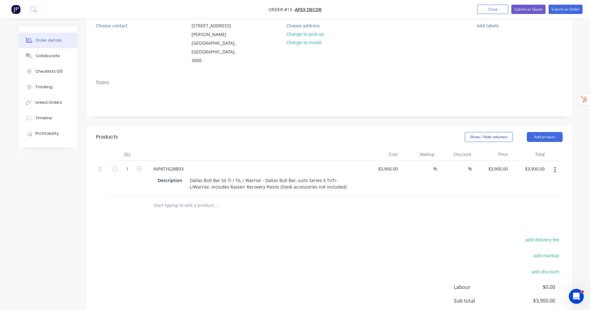
click at [180, 199] on input "text" at bounding box center [215, 205] width 124 height 12
paste input "LEDFOG-ST6041"
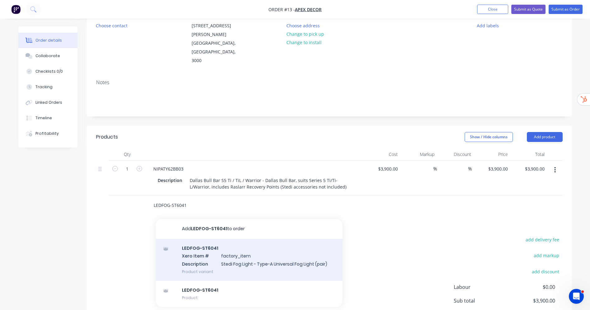
type input "LEDFOG-ST6041"
click at [220, 239] on div "LEDFOG-ST6041 Xero Item # factory_item Description Stedi Fog Light - Type-A Uni…" at bounding box center [249, 260] width 187 height 42
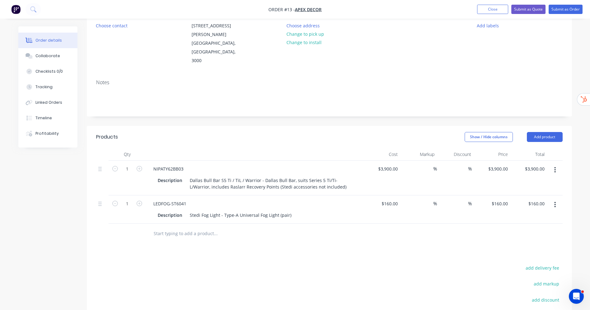
click at [176, 228] on input "text" at bounding box center [215, 234] width 124 height 12
paste input "LEDST3K-20L"
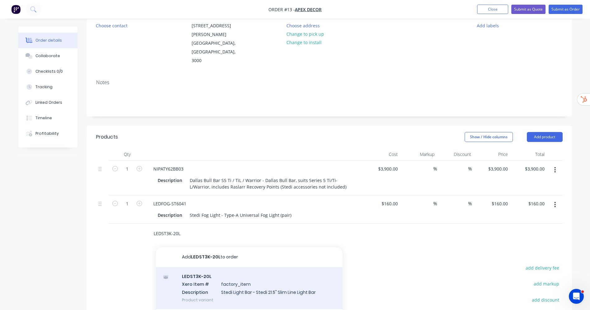
type input "LEDST3K-20L"
click at [239, 277] on div "LEDST3K-20L Xero Item # factory_item Description Stedi Light Bar - Stedi 21.5" …" at bounding box center [249, 289] width 187 height 42
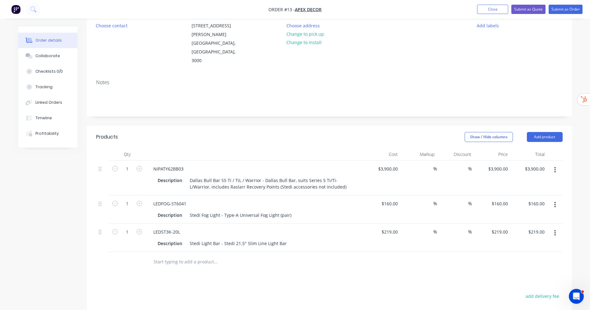
click at [188, 256] on input "text" at bounding box center [215, 262] width 124 height 12
paste input "STEDY62PPK"
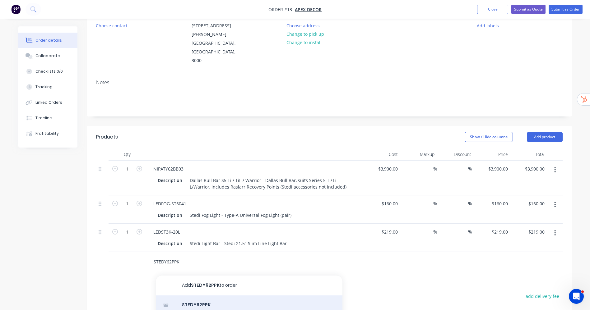
type input "STEDY62PPK"
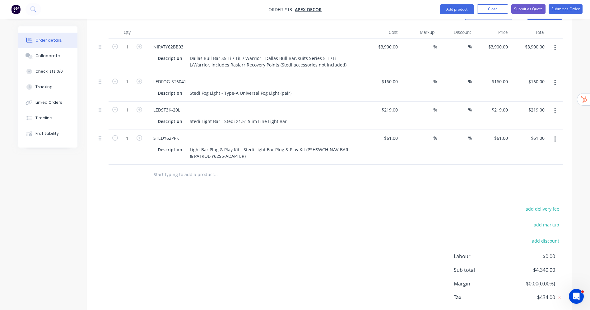
scroll to position [204, 0]
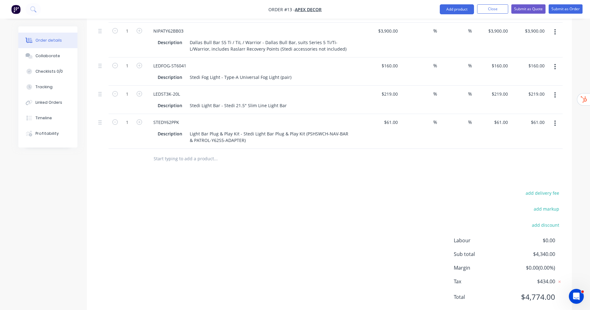
click at [192, 153] on input "text" at bounding box center [215, 159] width 124 height 12
paste input "Freight"
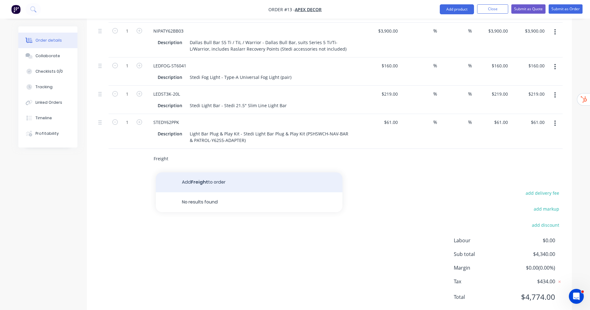
type input "Freight"
click at [208, 173] on button "Add Freight to order" at bounding box center [249, 183] width 187 height 20
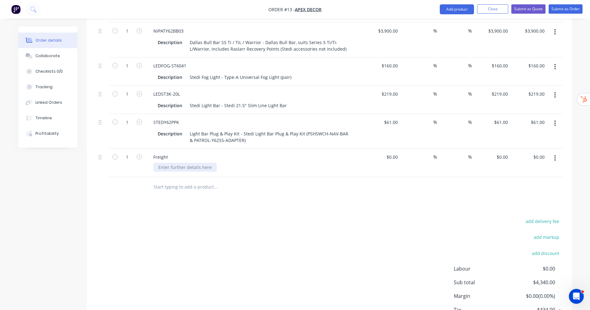
click at [198, 163] on div at bounding box center [184, 167] width 63 height 9
click at [165, 163] on div "Freight" at bounding box center [165, 167] width 25 height 9
click at [204, 181] on input "text" at bounding box center [215, 187] width 124 height 12
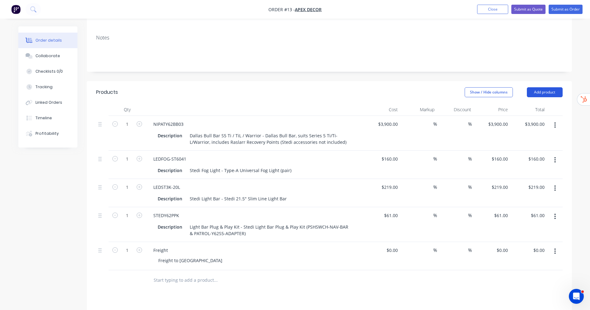
click at [546, 87] on button "Add product" at bounding box center [545, 92] width 36 height 10
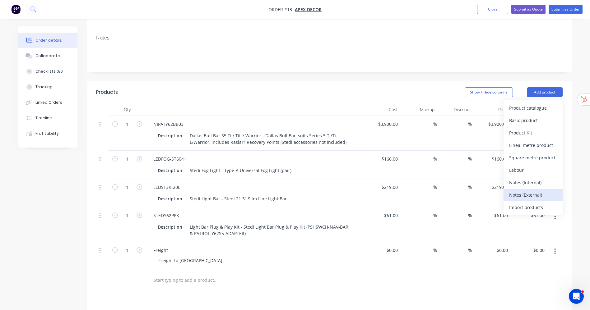
click at [544, 191] on div "Notes (External)" at bounding box center [533, 195] width 48 height 9
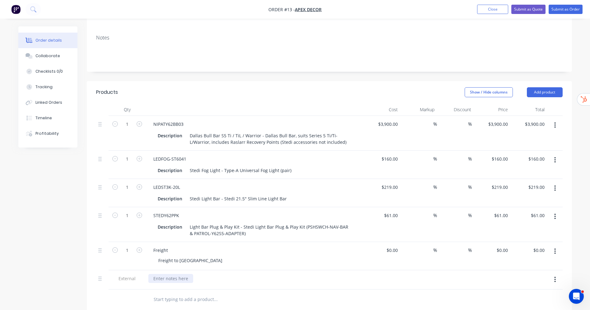
click at [169, 274] on div at bounding box center [170, 278] width 45 height 9
paste div
click at [62, 244] on div "Created by Stuart Created 10/10/25 Required 10/10/25 Assigned to Add team membe…" at bounding box center [295, 195] width 554 height 559
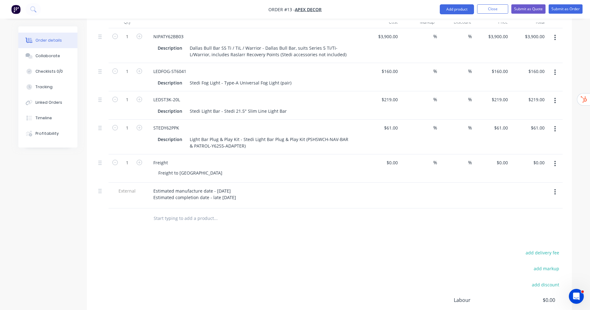
scroll to position [258, 0]
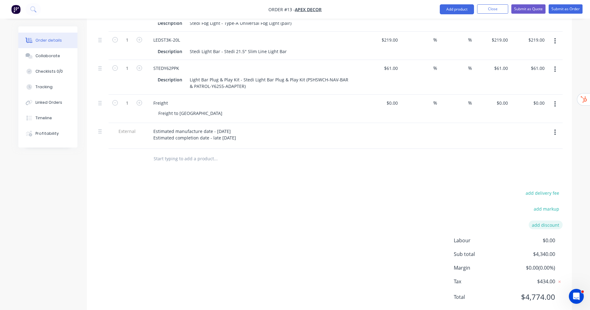
click at [552, 221] on button "add discount" at bounding box center [546, 225] width 34 height 8
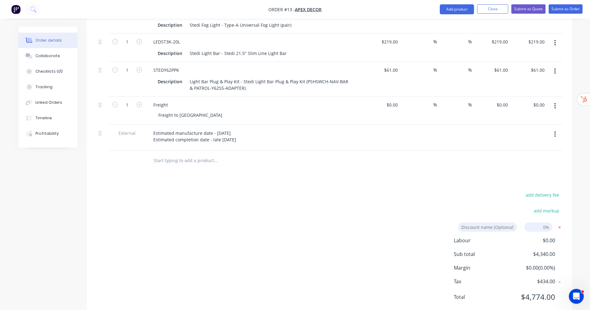
click at [560, 225] on icon at bounding box center [560, 228] width 6 height 6
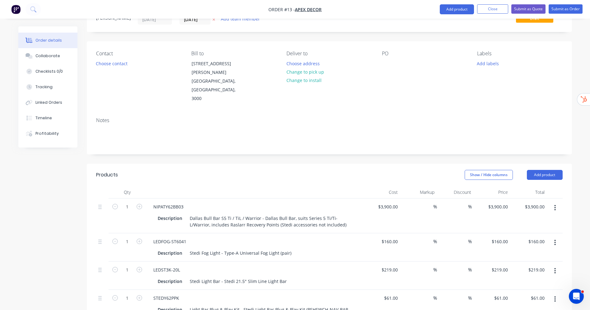
scroll to position [23, 0]
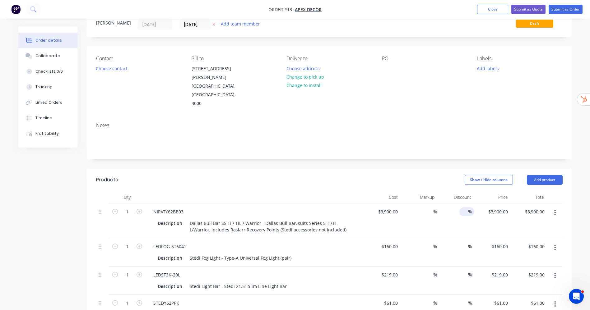
click at [459, 207] on input at bounding box center [463, 211] width 9 height 9
type input "10"
type input "$3,510.00"
click at [461, 242] on input at bounding box center [463, 246] width 9 height 9
paste input "10"
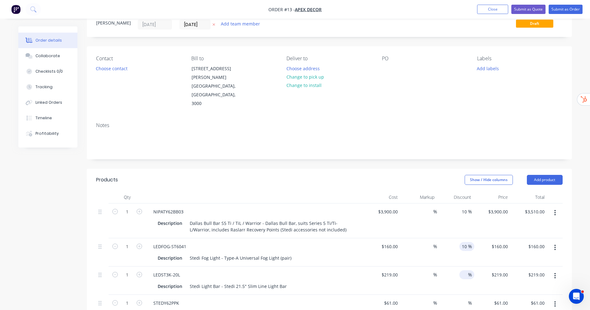
type input "10"
type input "$144.00"
click at [464, 271] on input at bounding box center [463, 275] width 9 height 9
paste input "10"
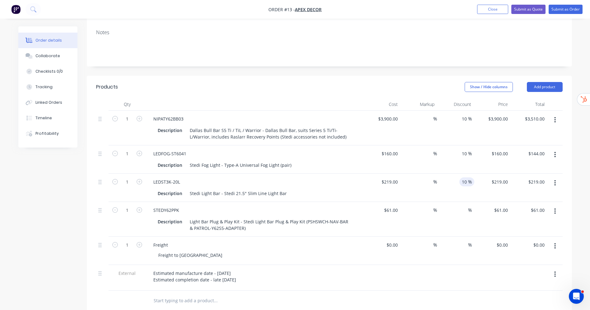
scroll to position [116, 0]
type input "10"
type input "$197.10"
click at [466, 206] on input at bounding box center [463, 210] width 9 height 9
paste input "10"
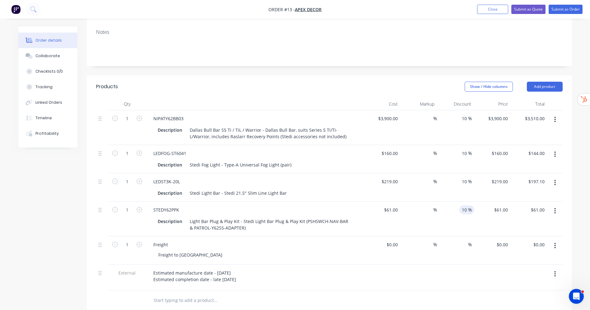
type input "10"
type input "$54.90"
click at [481, 291] on div at bounding box center [329, 301] width 467 height 20
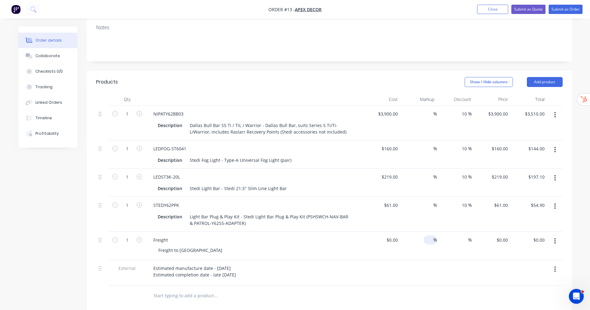
scroll to position [118, 0]
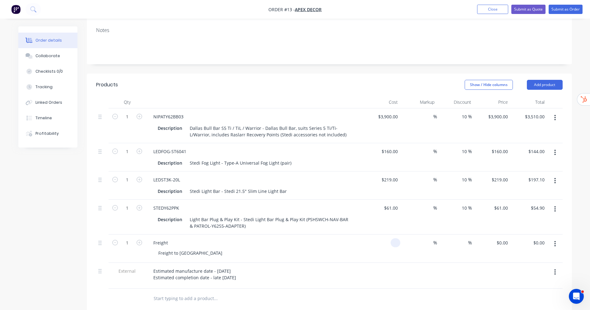
click at [390, 235] on div at bounding box center [382, 249] width 37 height 28
type input "$375.00"
click at [391, 289] on div at bounding box center [329, 299] width 467 height 20
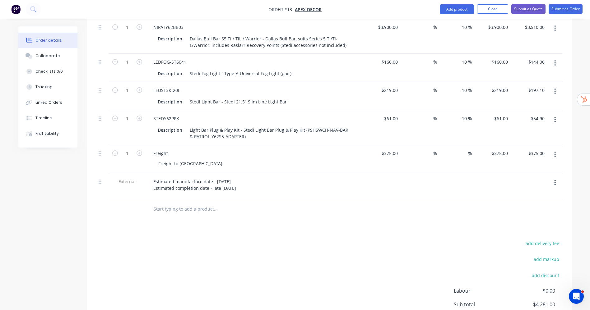
scroll to position [258, 0]
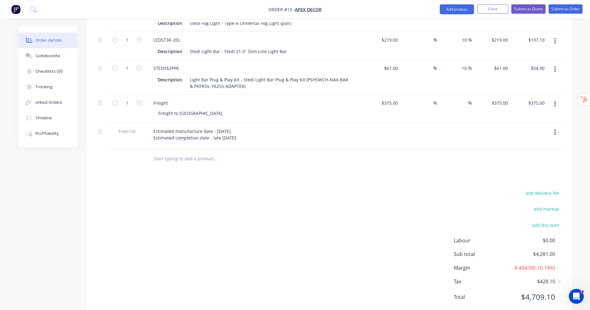
click at [382, 167] on div "Products Show / Hide columns Add product Qty Cost Markup Discount Price Total 1…" at bounding box center [329, 126] width 485 height 385
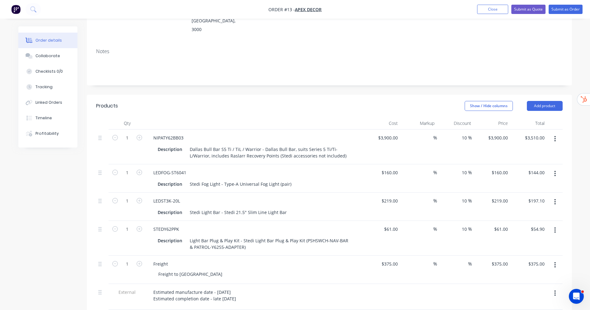
scroll to position [0, 0]
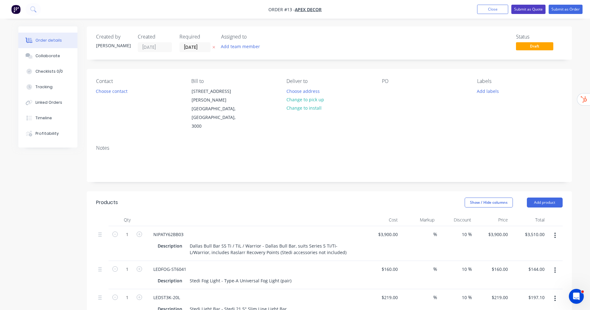
click at [532, 9] on button "Submit as Quote" at bounding box center [528, 9] width 34 height 9
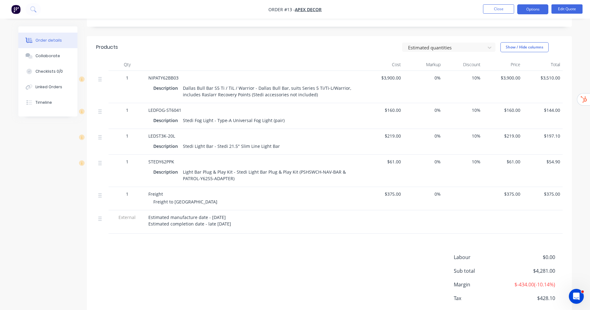
scroll to position [140, 0]
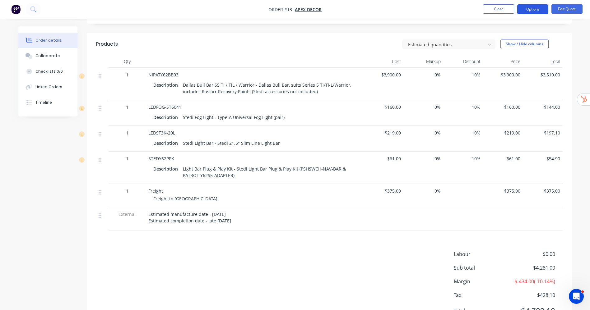
click at [537, 7] on button "Options" at bounding box center [532, 9] width 31 height 10
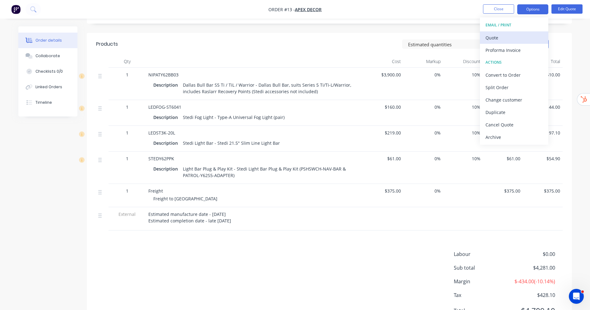
click at [517, 34] on div "Quote" at bounding box center [514, 37] width 57 height 9
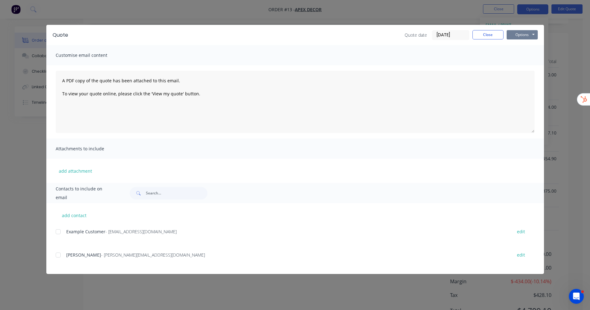
click at [523, 37] on button "Options" at bounding box center [522, 34] width 31 height 9
click at [529, 46] on button "Preview" at bounding box center [527, 46] width 40 height 10
click at [486, 30] on button "Close" at bounding box center [488, 34] width 31 height 9
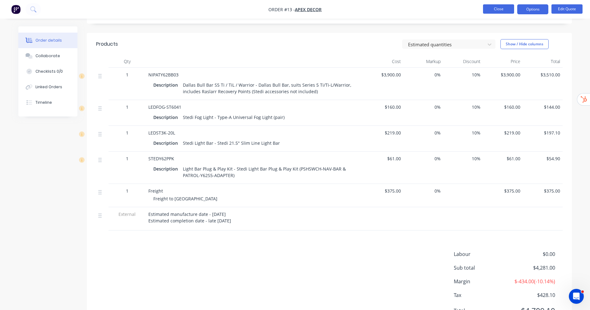
click at [491, 8] on button "Close" at bounding box center [498, 8] width 31 height 9
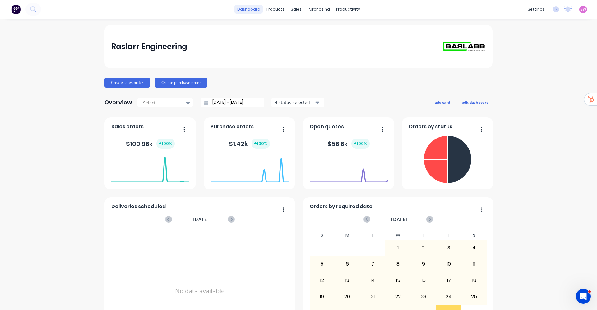
click at [249, 12] on link "dashboard" at bounding box center [248, 9] width 29 height 9
click at [581, 9] on span "SW" at bounding box center [584, 10] width 6 height 6
click at [536, 77] on button "Sign out" at bounding box center [545, 78] width 82 height 12
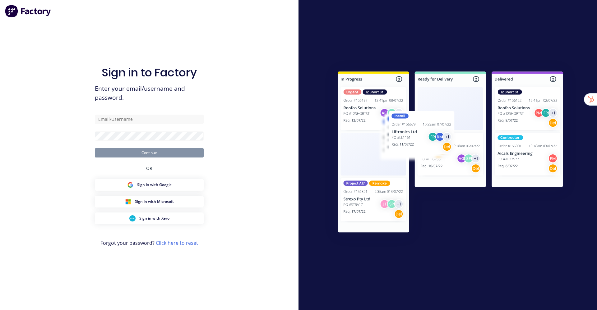
type input "[EMAIL_ADDRESS][DOMAIN_NAME]"
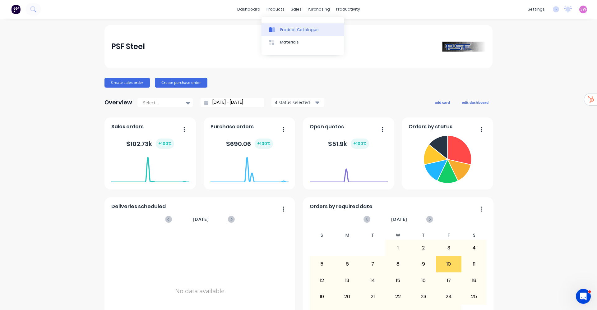
click at [285, 23] on link "Product Catalogue" at bounding box center [303, 29] width 82 height 12
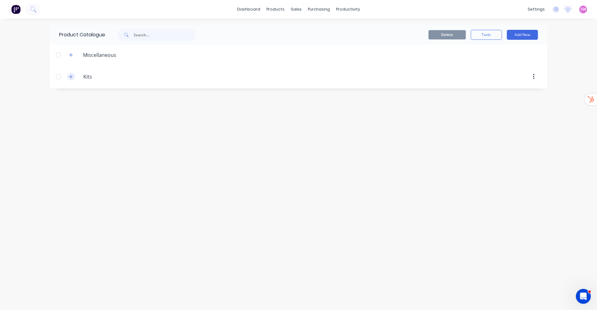
click at [71, 77] on icon "button" at bounding box center [70, 76] width 3 height 3
click at [70, 56] on icon "button" at bounding box center [71, 55] width 4 height 4
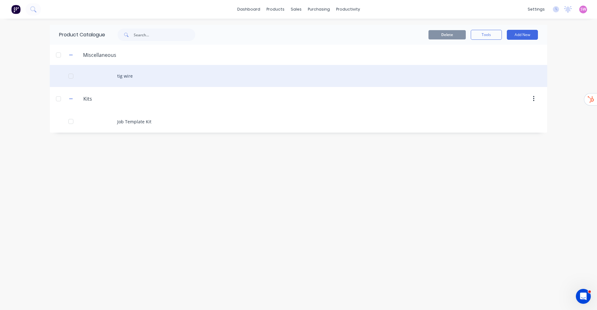
click at [123, 76] on div "tig wire" at bounding box center [299, 76] width 498 height 22
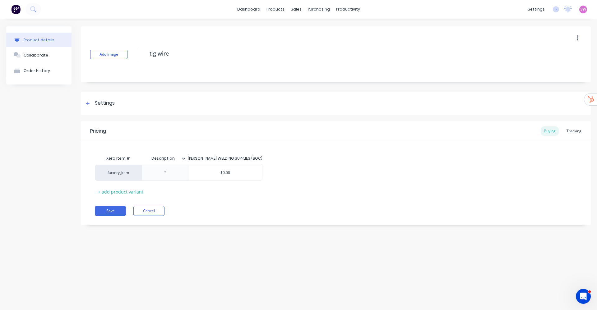
click at [579, 36] on button "button" at bounding box center [577, 38] width 15 height 11
click at [552, 68] on div "Delete" at bounding box center [555, 67] width 48 height 9
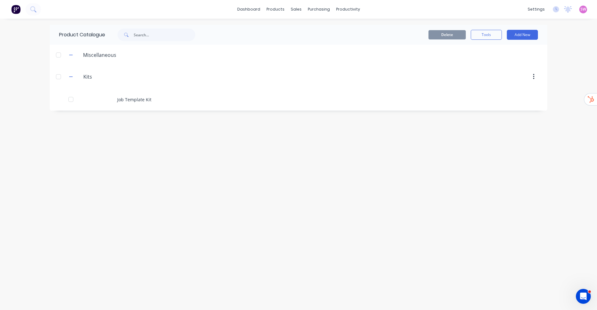
click at [73, 136] on div "Product Catalogue Delete Tools Add New Miscellaneous Kits Kits Job Template Kit" at bounding box center [299, 164] width 498 height 279
click at [246, 9] on link "dashboard" at bounding box center [248, 9] width 29 height 9
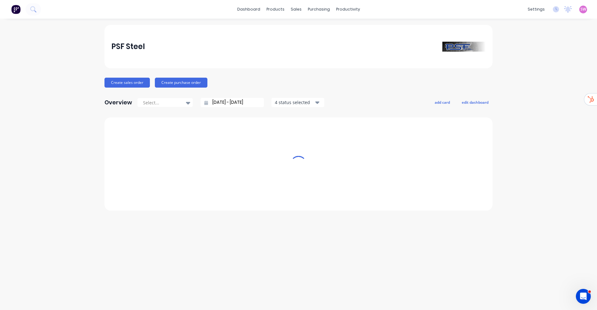
click at [580, 10] on div "settings No new notifications [PERSON_NAME] all as read You have no notificatio…" at bounding box center [561, 9] width 72 height 9
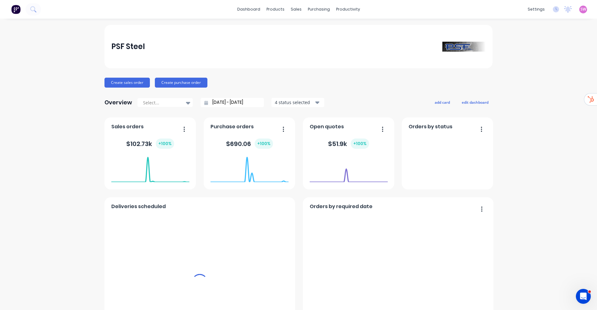
click at [581, 7] on span "SW" at bounding box center [584, 10] width 6 height 6
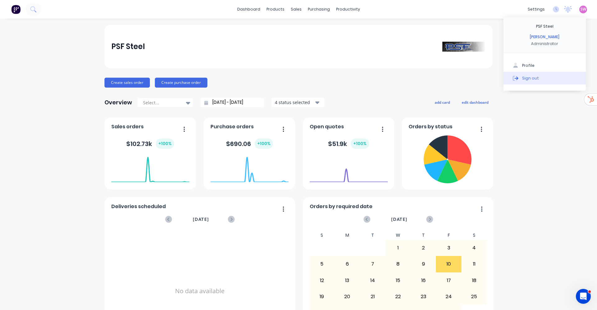
click at [533, 79] on button "Sign out" at bounding box center [545, 78] width 82 height 12
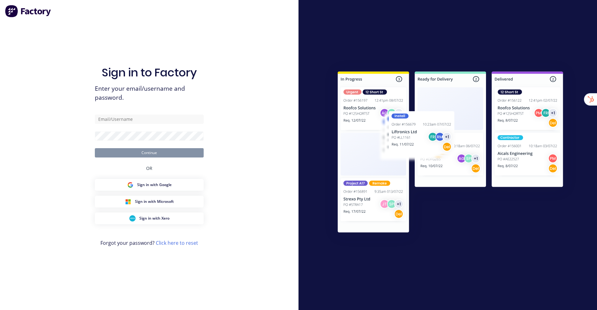
type input "[EMAIL_ADDRESS][DOMAIN_NAME]"
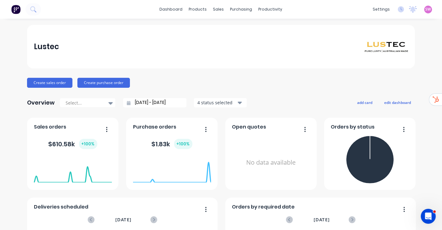
click at [425, 7] on div "SW Lustec Stuart Wheatley Administrator Profile Sign out" at bounding box center [429, 10] width 8 height 8
click at [426, 9] on span "SW" at bounding box center [429, 10] width 6 height 6
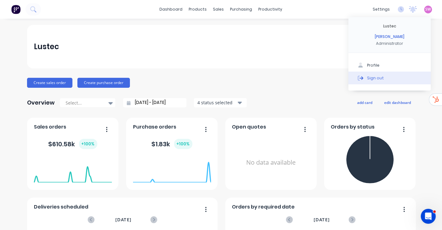
click at [388, 80] on button "Sign out" at bounding box center [390, 78] width 82 height 12
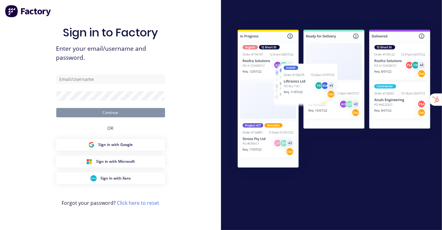
type input "[EMAIL_ADDRESS][DOMAIN_NAME]"
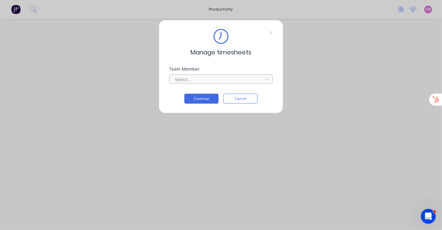
click at [230, 81] on div at bounding box center [217, 80] width 85 height 8
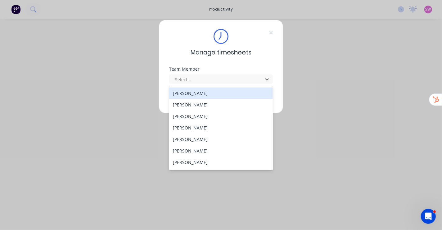
click at [318, 32] on div "Manage timesheets Team Member 23 results available. Use Up and Down to choose o…" at bounding box center [221, 115] width 442 height 230
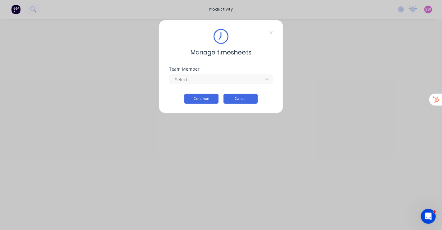
click at [255, 100] on button "Cancel" at bounding box center [241, 99] width 34 height 10
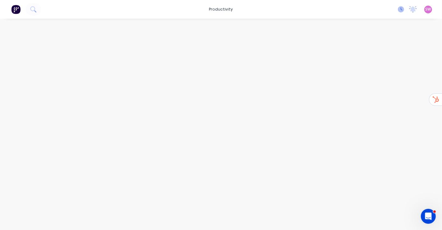
click at [402, 10] on icon at bounding box center [402, 8] width 2 height 3
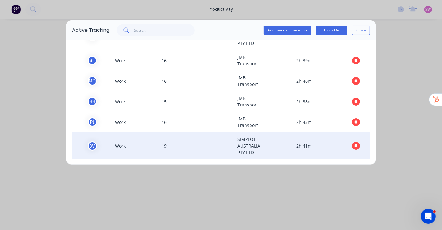
scroll to position [37, 0]
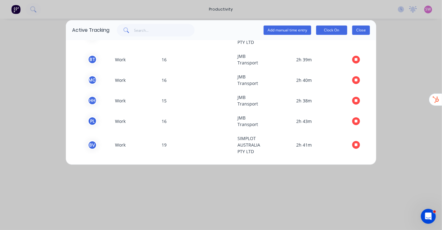
click at [368, 28] on button "Close" at bounding box center [361, 30] width 18 height 9
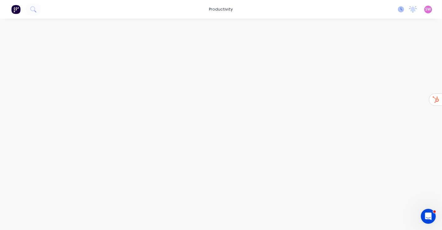
click at [403, 11] on icon at bounding box center [401, 9] width 6 height 6
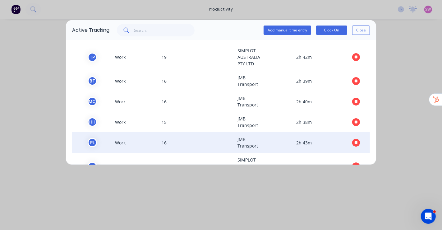
scroll to position [0, 0]
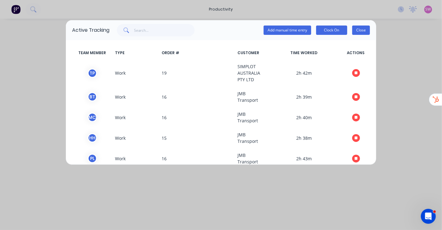
click at [364, 31] on button "Close" at bounding box center [361, 30] width 18 height 9
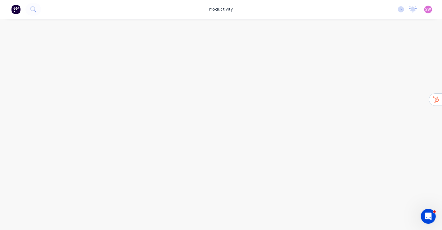
click at [403, 12] on div "No new notifications [PERSON_NAME] all as read You have no notifications SW Lus…" at bounding box center [417, 9] width 49 height 9
click at [402, 10] on icon at bounding box center [402, 8] width 2 height 3
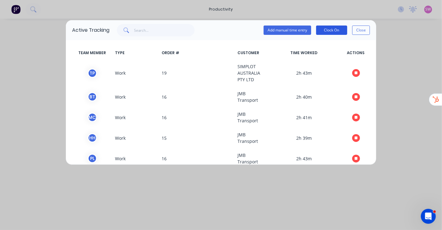
click at [340, 32] on button "Clock On" at bounding box center [331, 30] width 31 height 9
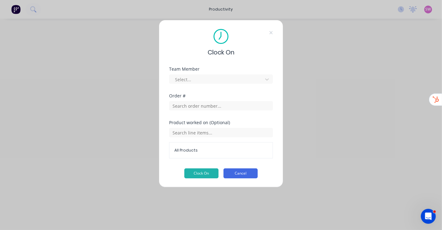
click at [238, 176] on button "Cancel" at bounding box center [241, 173] width 34 height 10
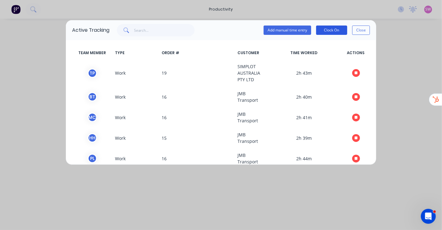
click at [333, 31] on button "Clock On" at bounding box center [331, 30] width 31 height 9
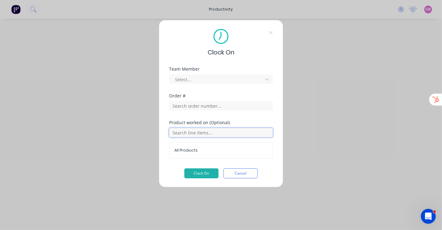
click at [217, 134] on input "text" at bounding box center [221, 132] width 104 height 9
click at [252, 116] on div "Order #" at bounding box center [221, 107] width 104 height 27
click at [203, 100] on div at bounding box center [221, 105] width 104 height 11
click at [202, 103] on input "text" at bounding box center [221, 105] width 104 height 9
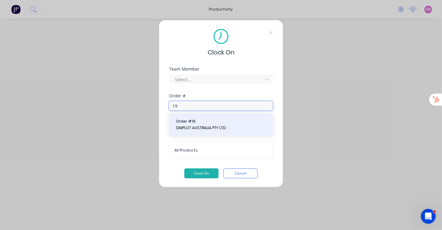
type input "19"
click at [209, 121] on span "Order # 19" at bounding box center [221, 122] width 91 height 6
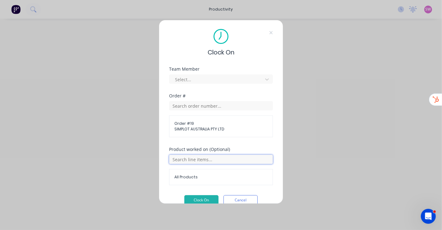
click at [215, 162] on input "text" at bounding box center [221, 159] width 104 height 9
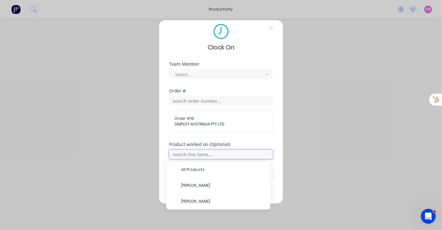
scroll to position [9, 0]
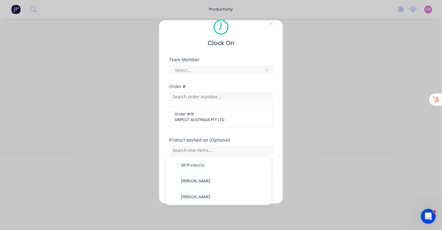
click at [271, 133] on div "Clock On Team Member Select... Order # Order # 19 SIMPLOT AUSTRALIA PTY LTD Pro…" at bounding box center [221, 112] width 124 height 184
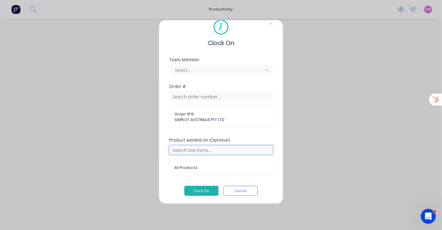
click at [215, 149] on input "text" at bounding box center [221, 149] width 104 height 9
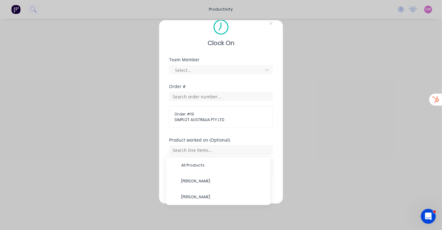
click at [269, 130] on div "Clock On Team Member Select... Order # Order # 19 SIMPLOT AUSTRALIA PTY LTD Pro…" at bounding box center [221, 112] width 124 height 184
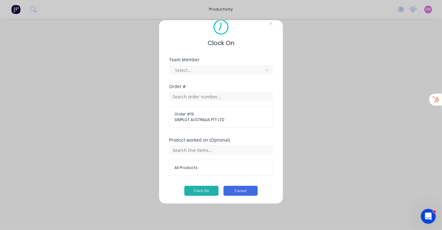
click at [239, 189] on button "Cancel" at bounding box center [241, 191] width 34 height 10
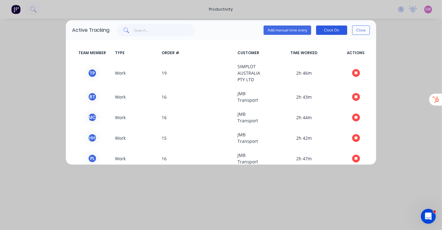
click at [331, 30] on button "Clock On" at bounding box center [331, 30] width 31 height 9
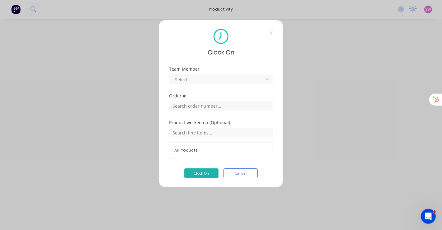
click at [271, 30] on div "Clock On" at bounding box center [221, 43] width 104 height 28
click at [271, 33] on icon at bounding box center [271, 32] width 4 height 5
